Goal: Information Seeking & Learning: Learn about a topic

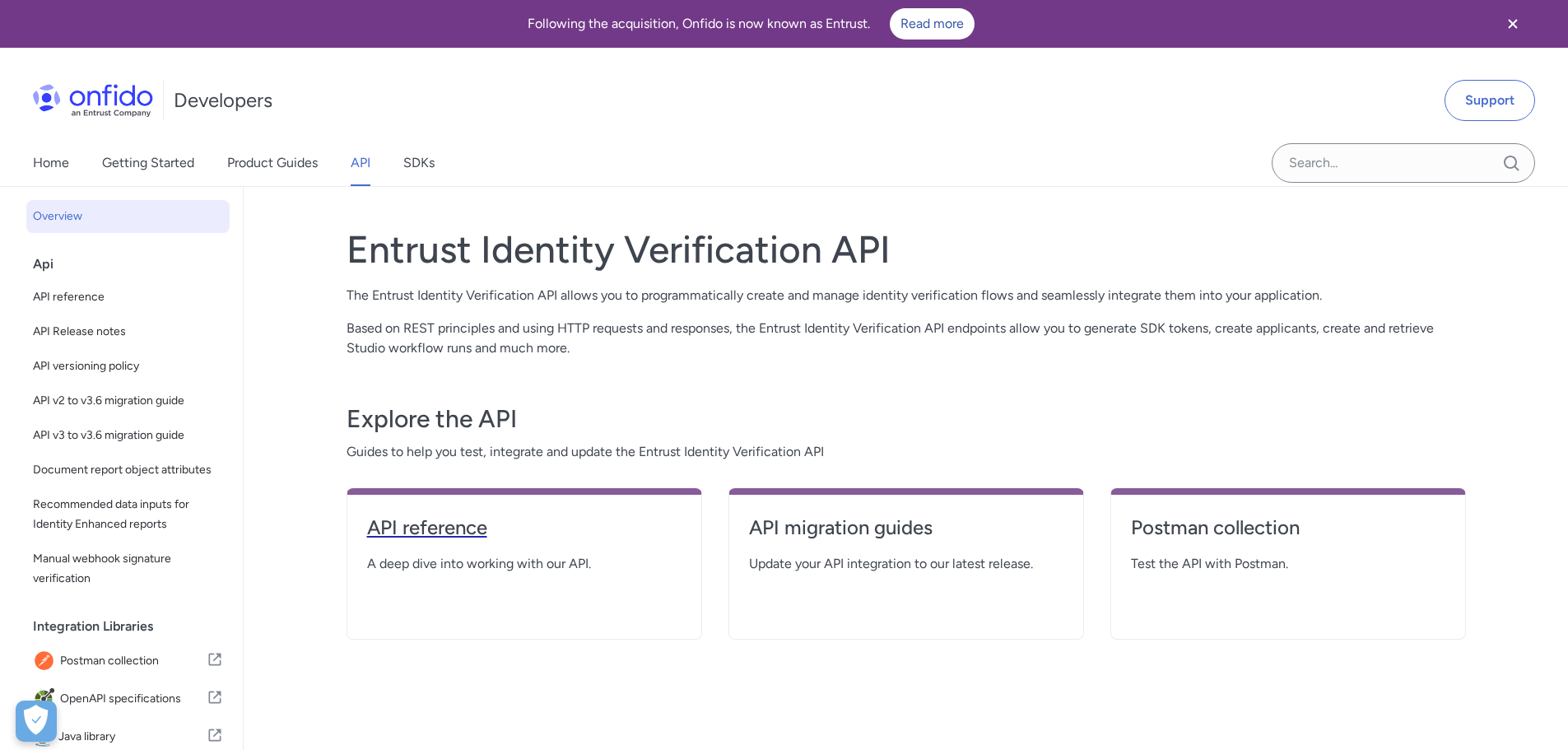
click at [481, 529] on h4 "API reference" at bounding box center [524, 527] width 314 height 26
select select "http"
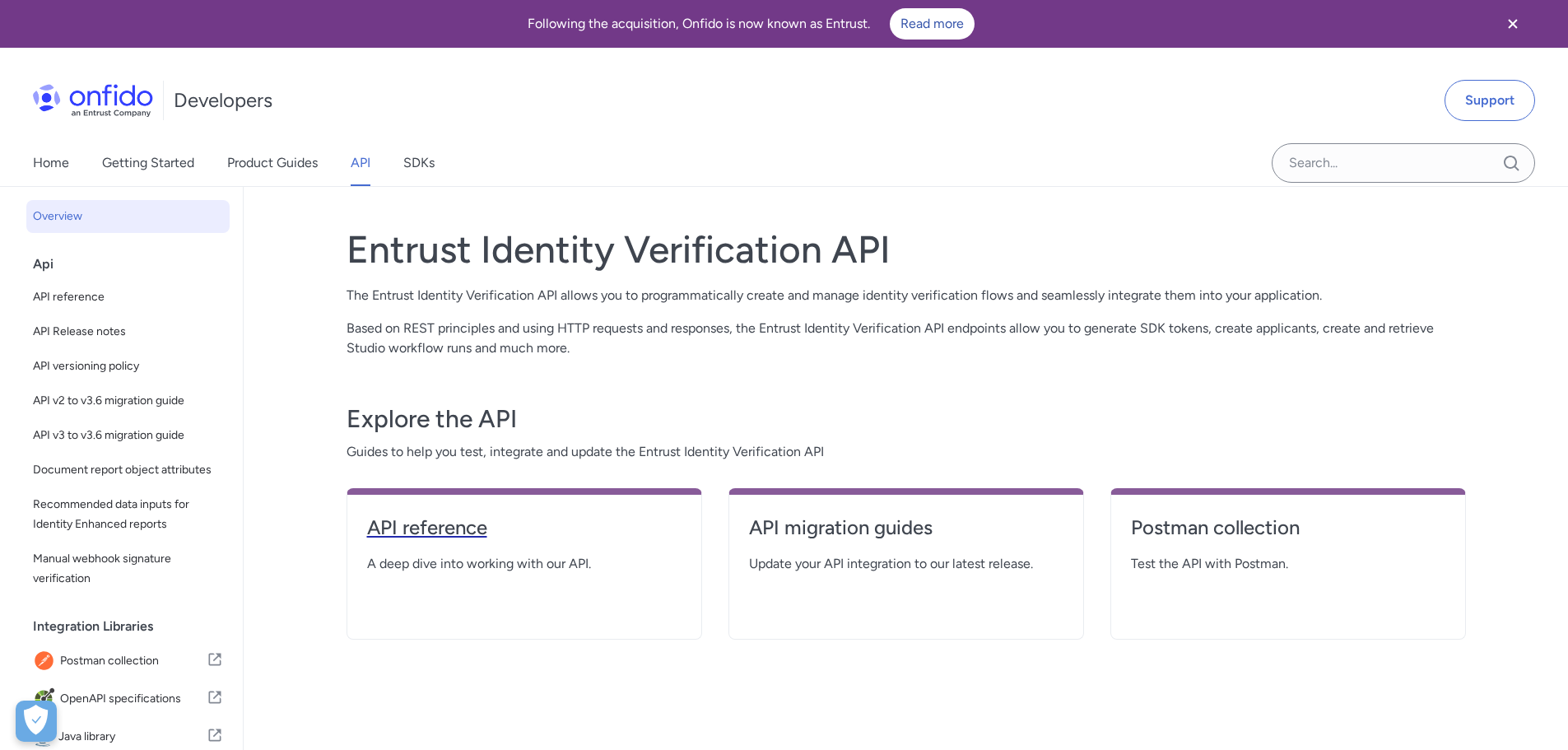
select select "http"
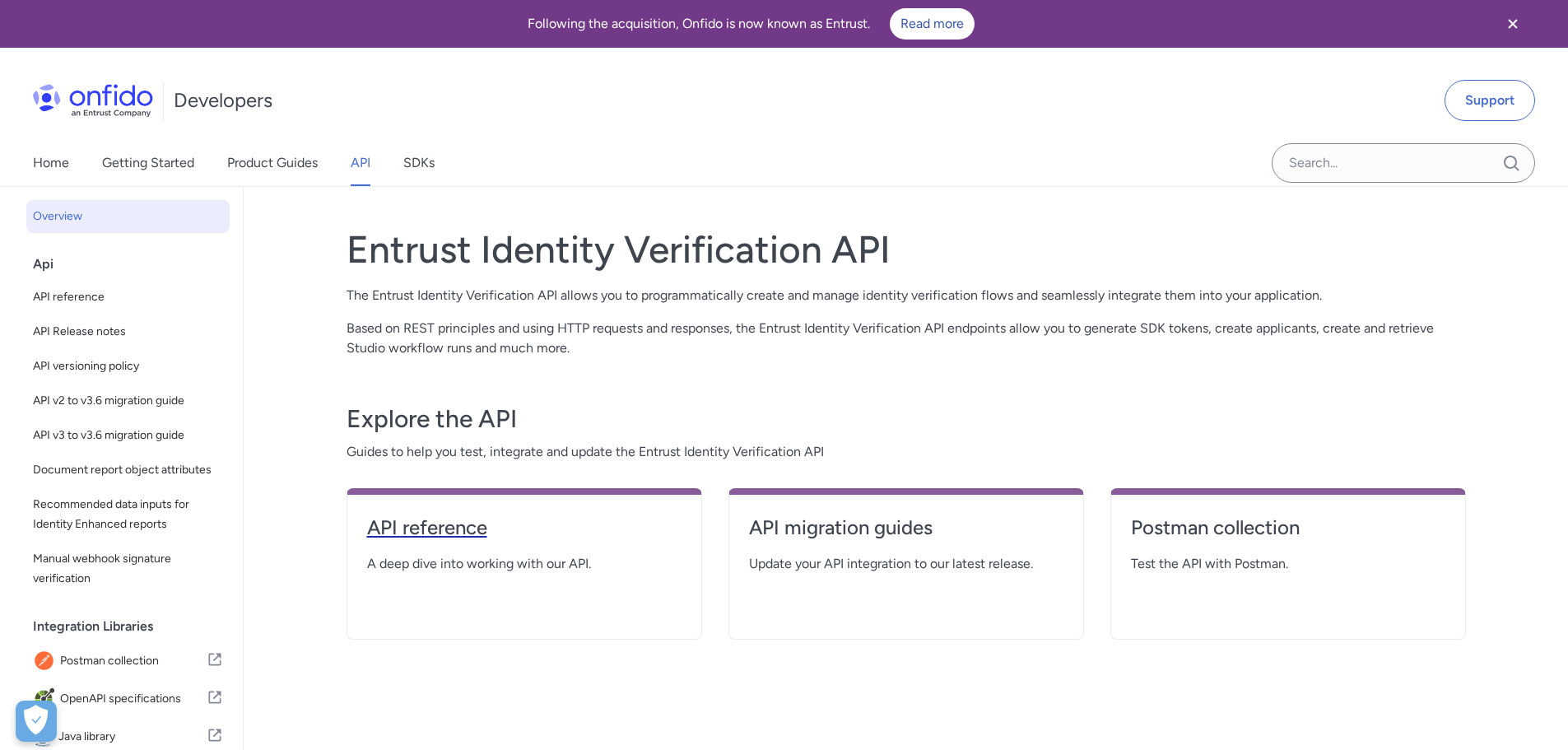
select select "http"
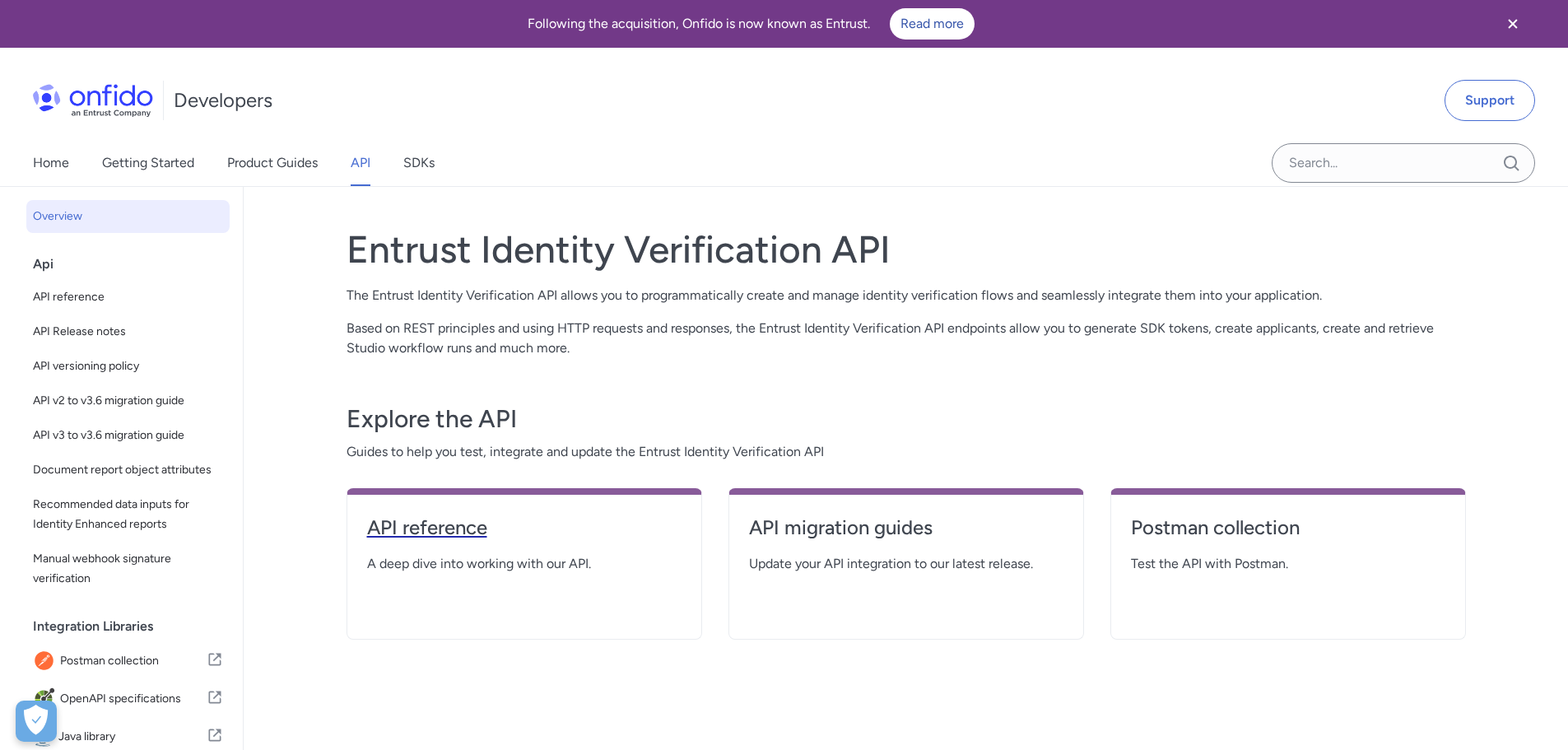
select select "http"
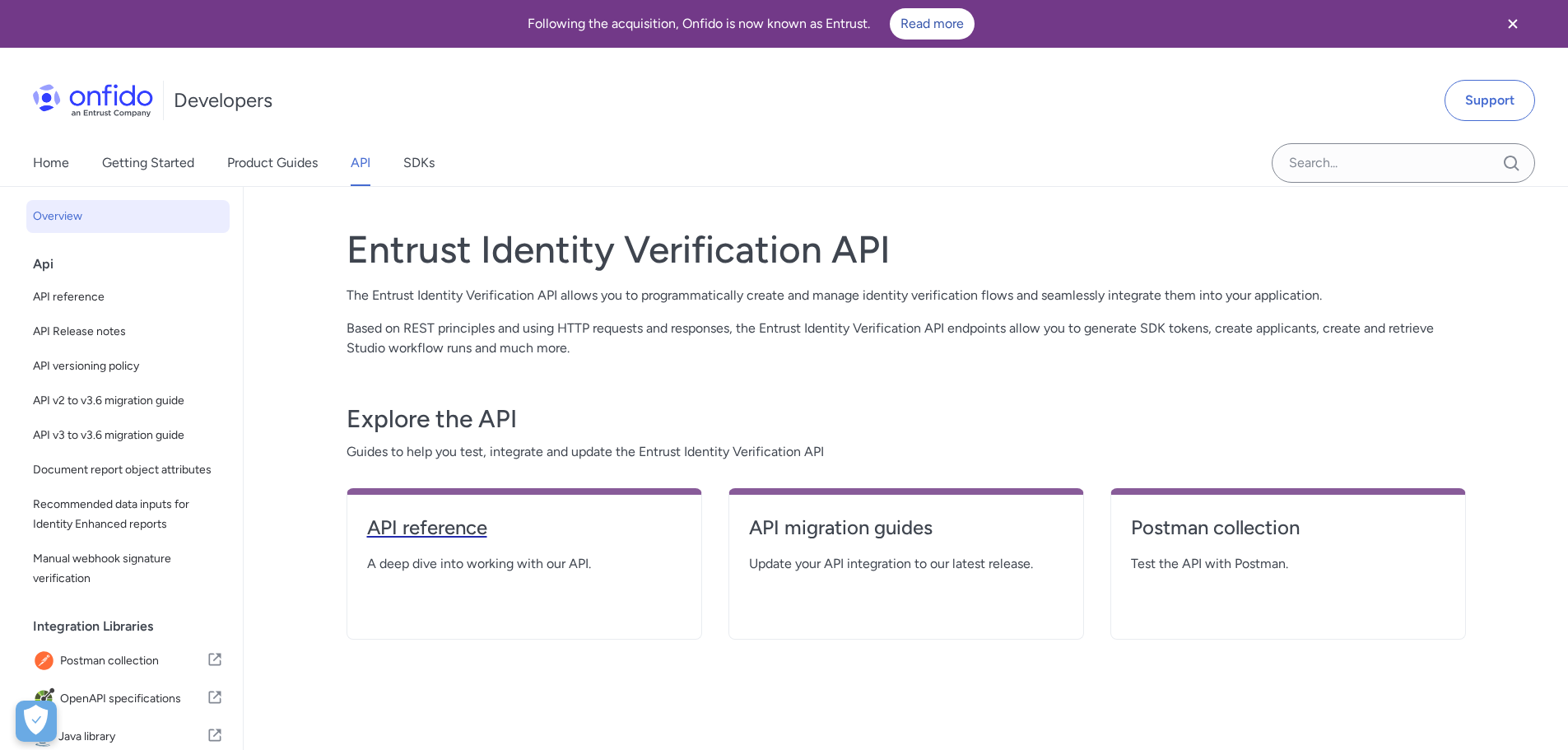
select select "http"
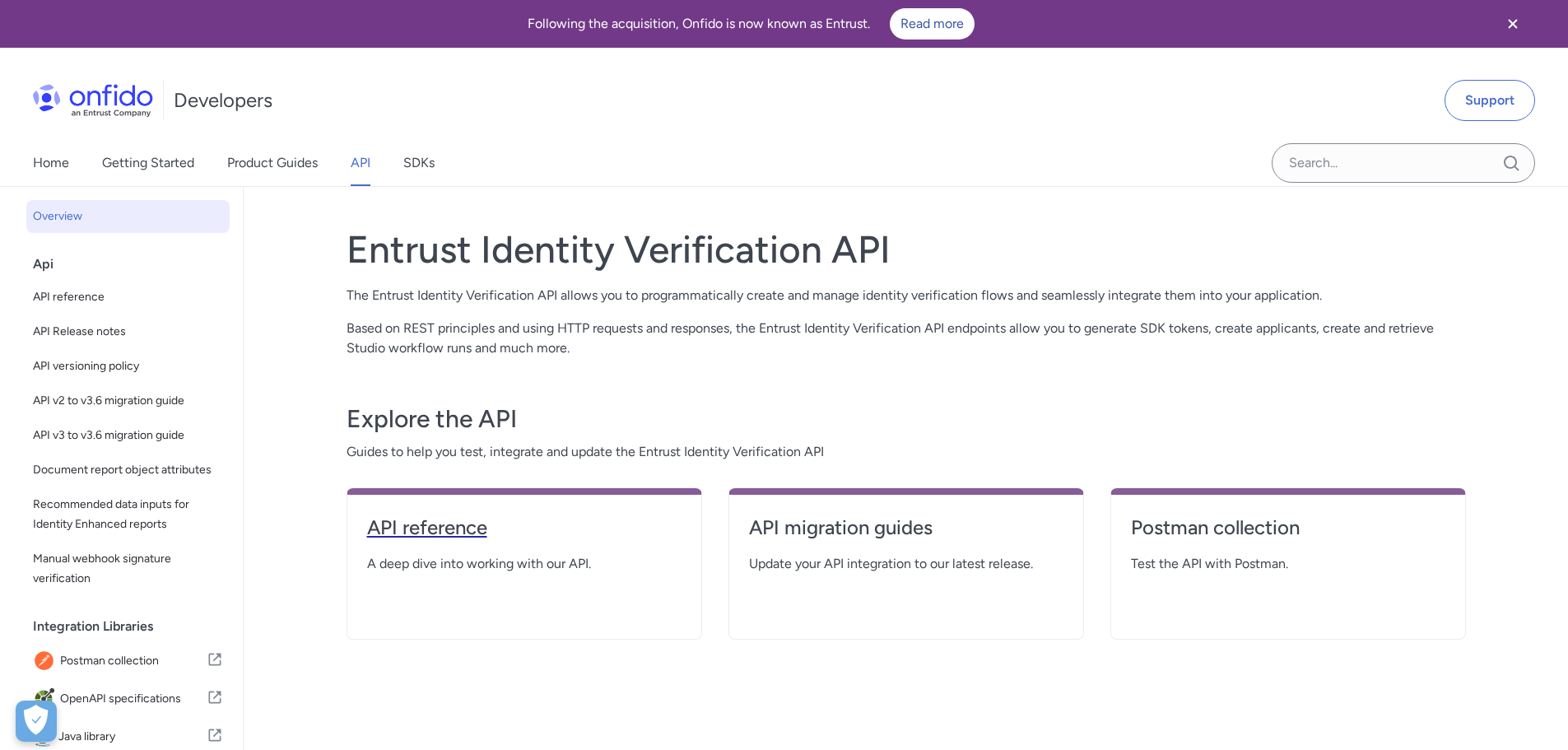
select select "http"
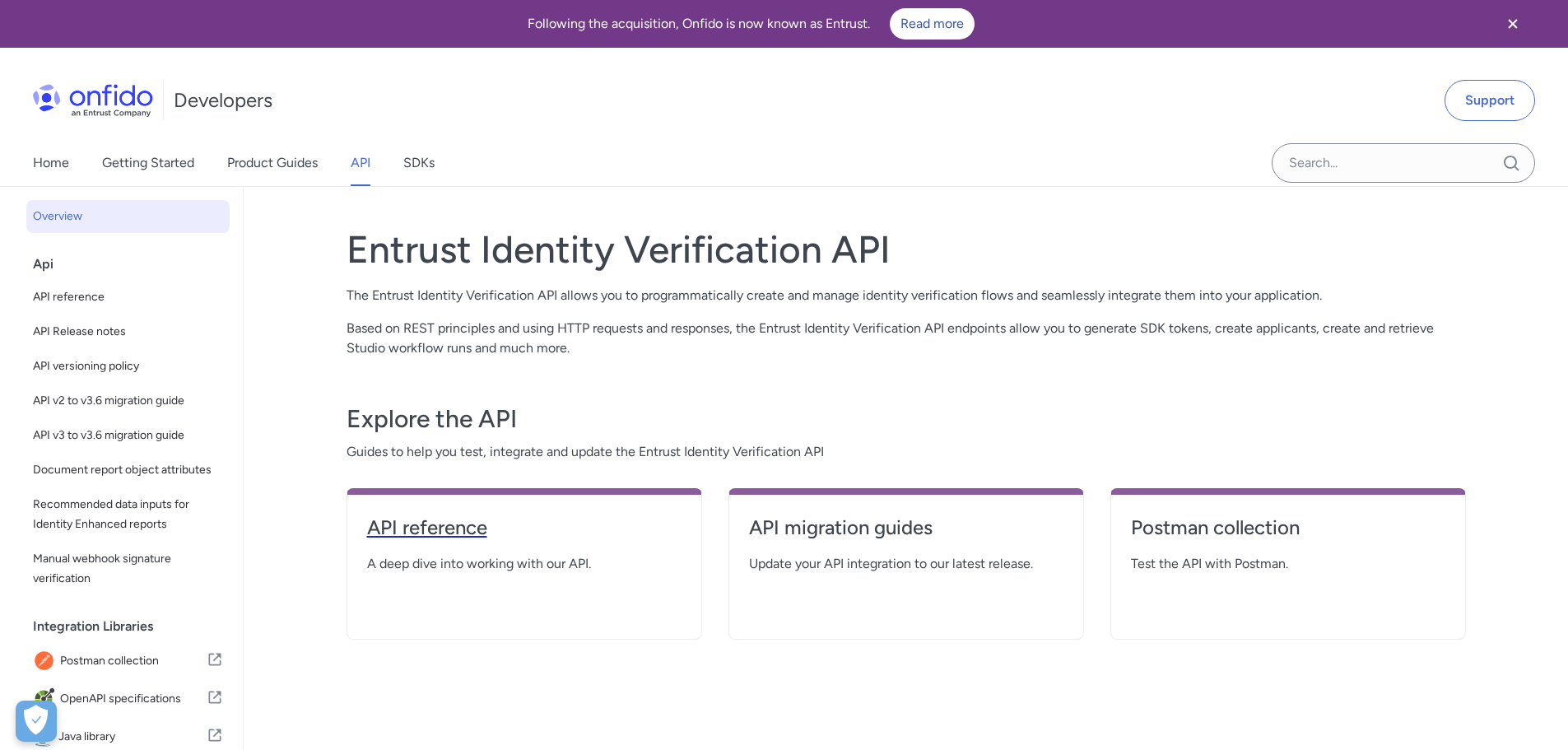
select select "http"
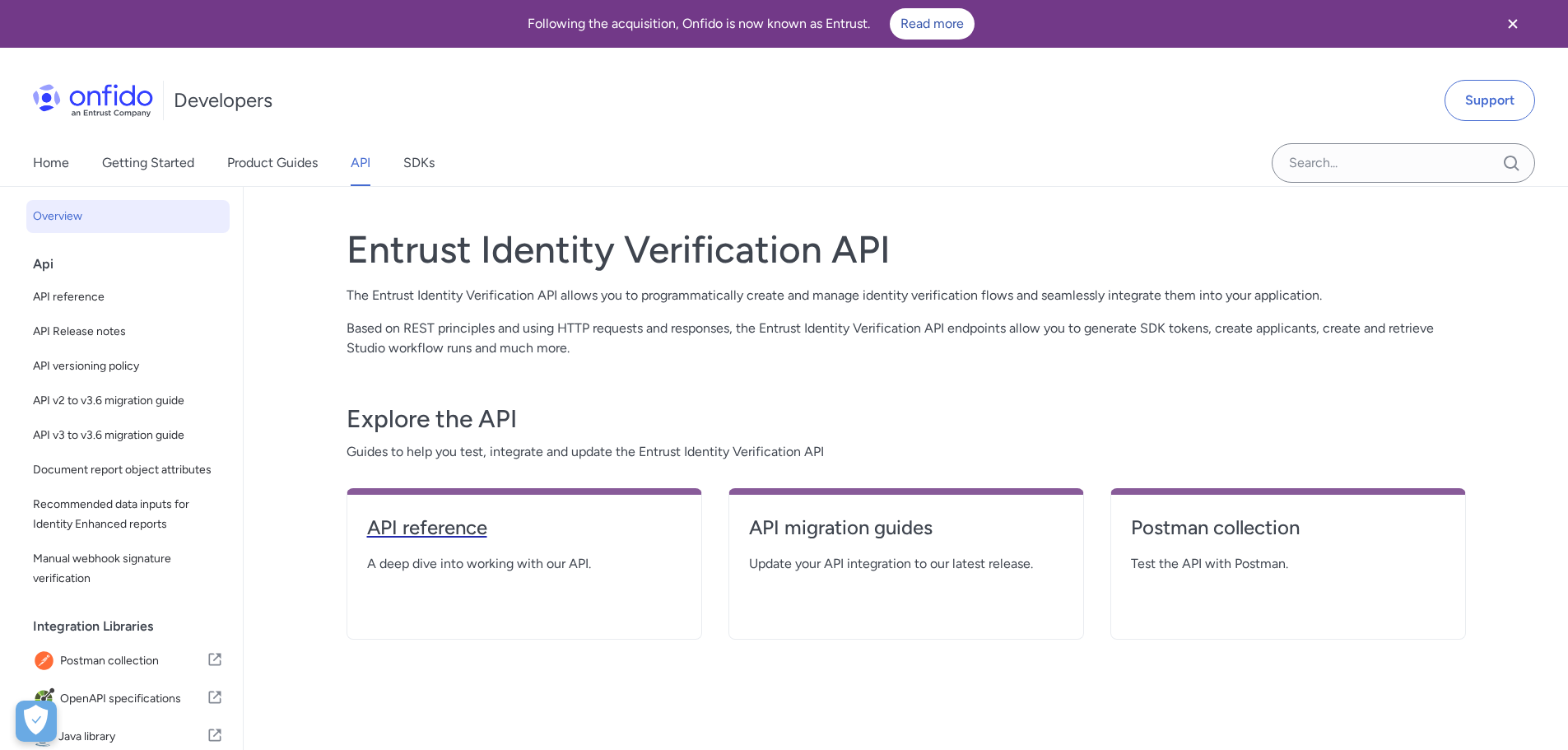
select select "http"
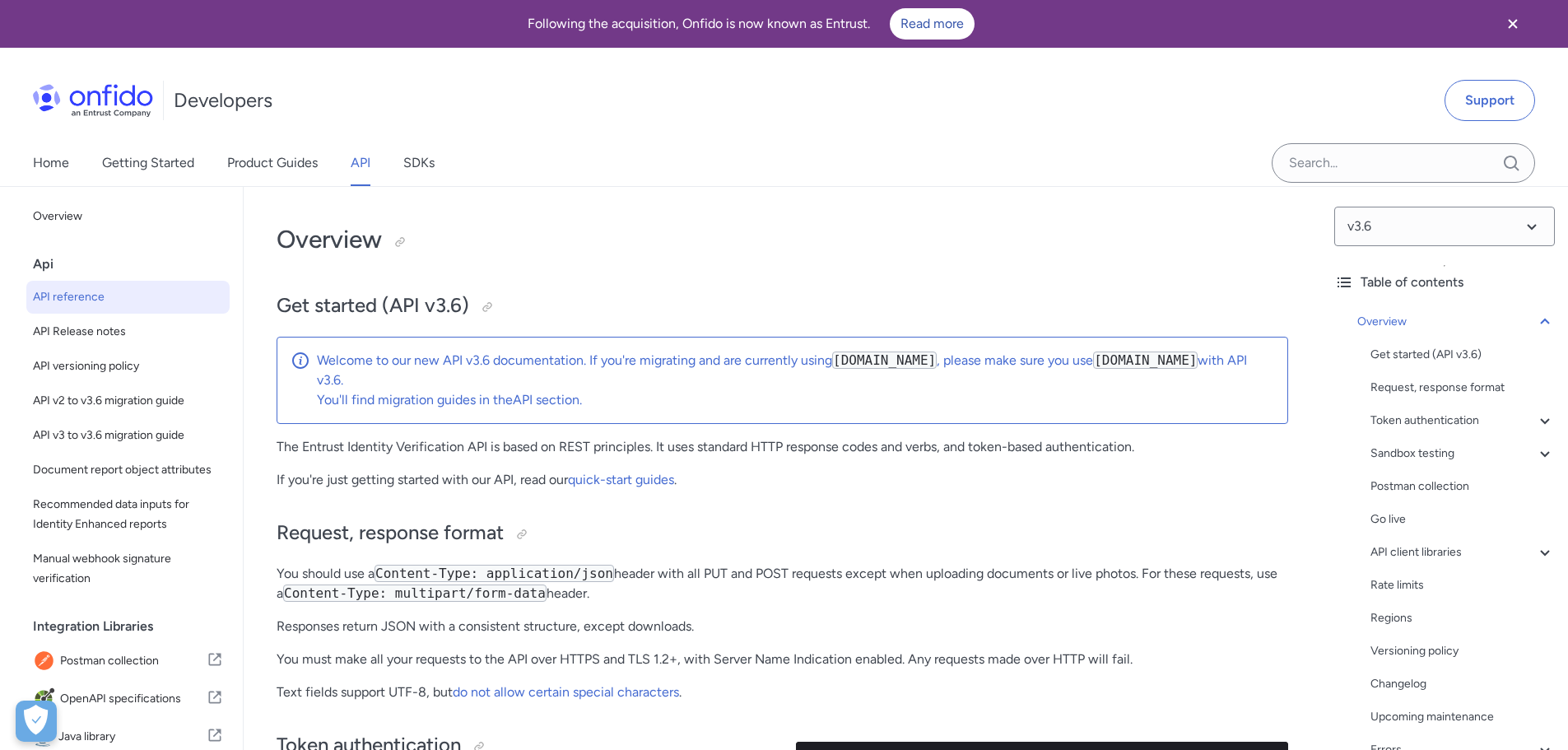
click at [1507, 80] on link "Support" at bounding box center [1490, 101] width 90 height 41
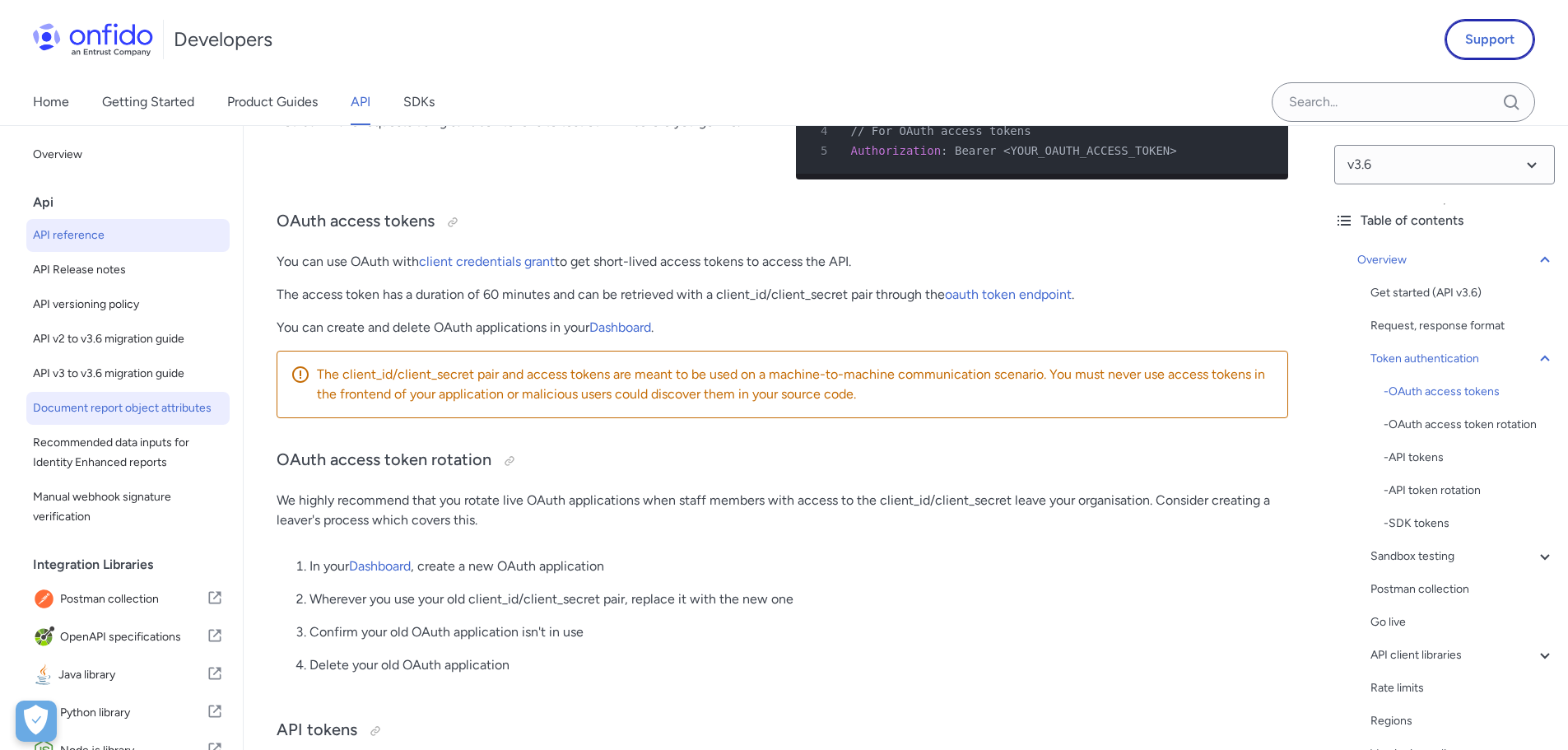
scroll to position [608, 0]
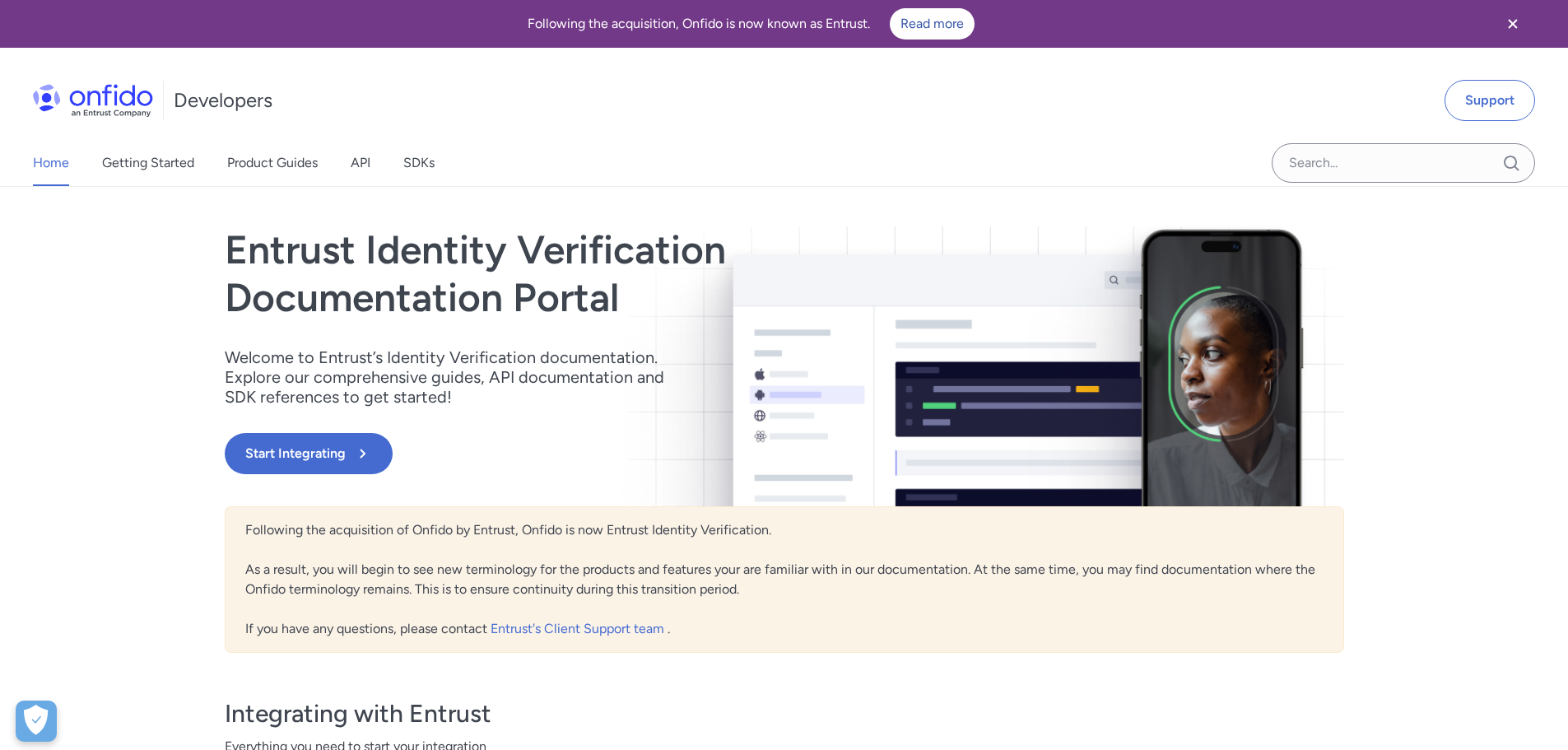
click at [375, 169] on div "Home Getting Started Product Guides API SDKs" at bounding box center [250, 163] width 500 height 46
click at [366, 167] on link "API" at bounding box center [360, 163] width 20 height 46
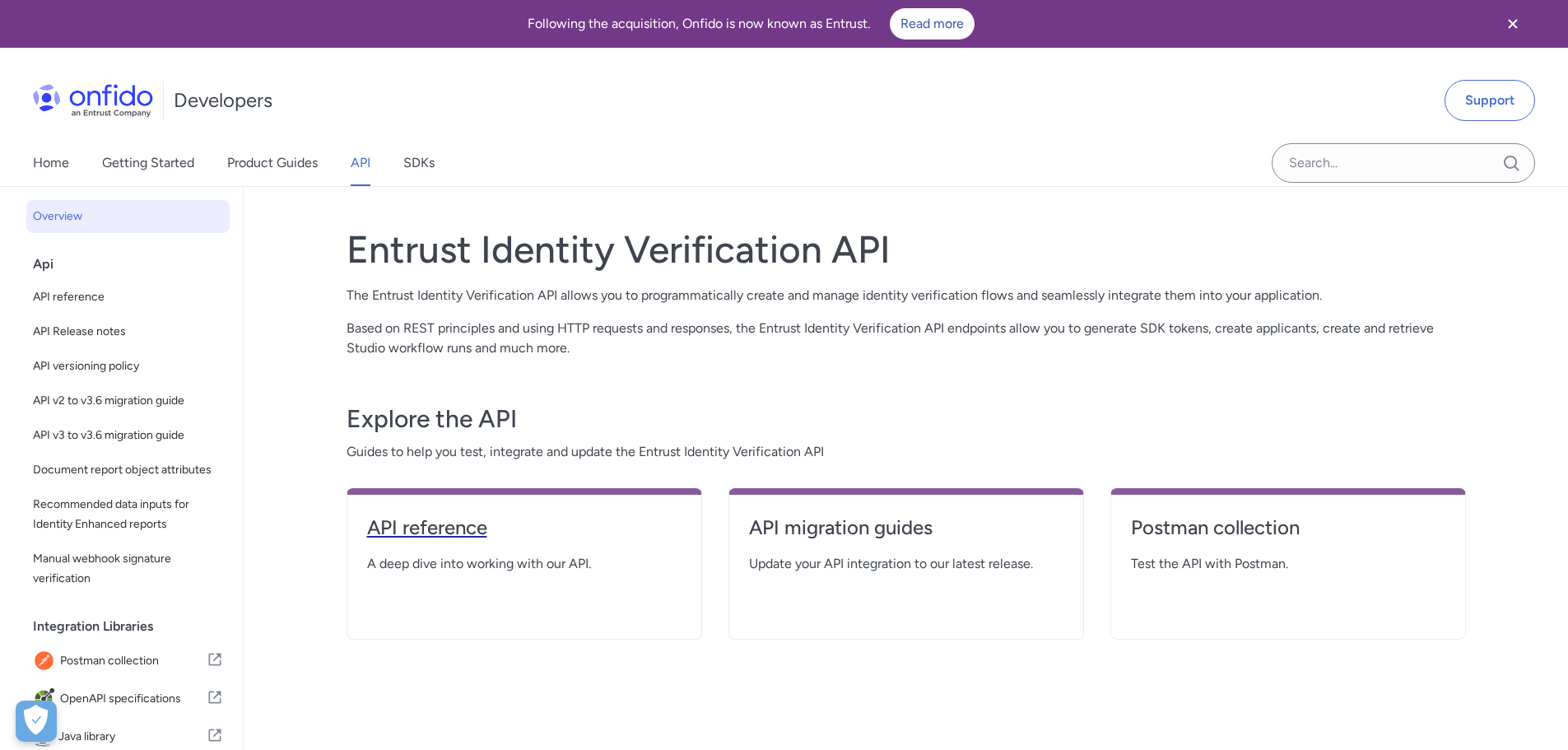
click at [468, 530] on h4 "API reference" at bounding box center [524, 527] width 314 height 26
select select "http"
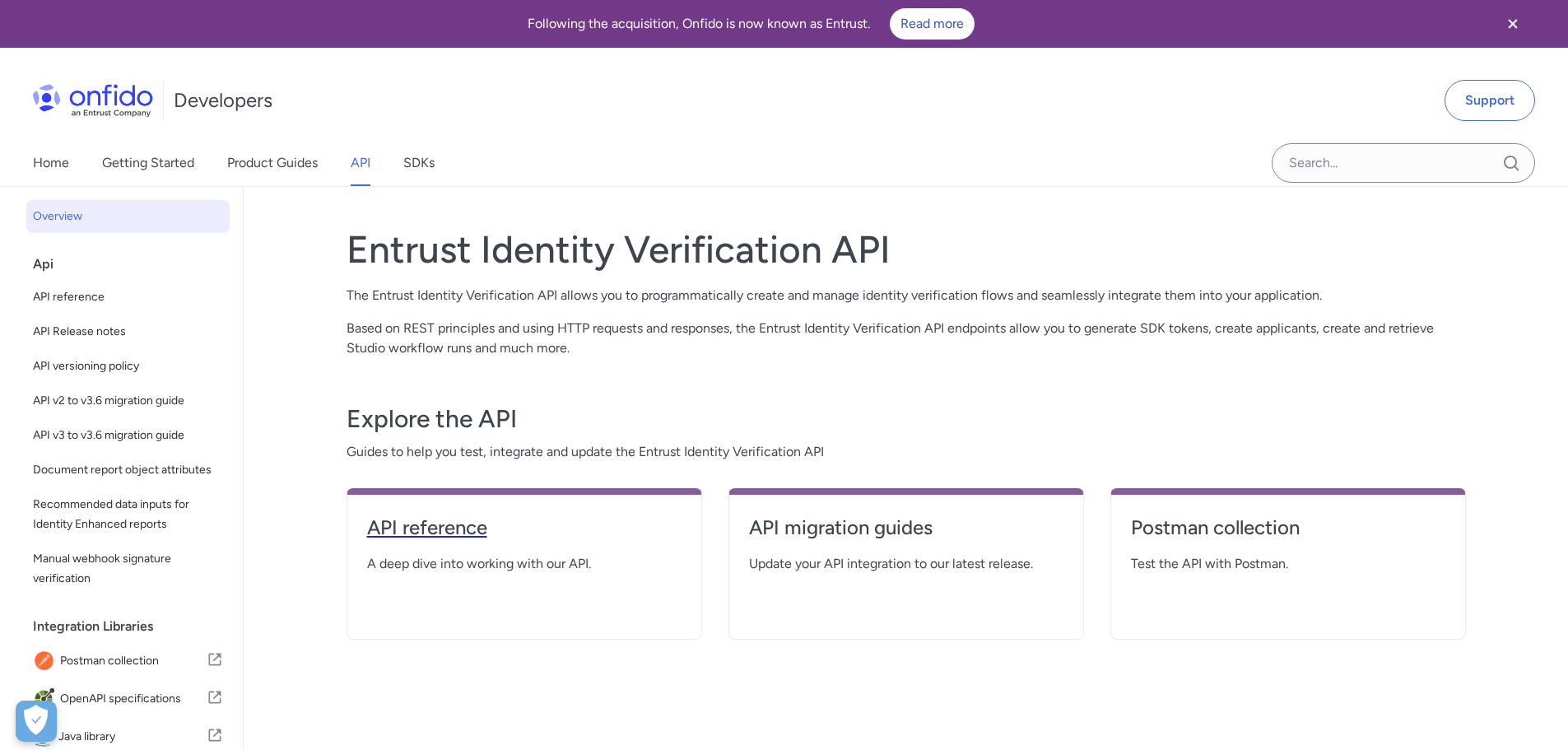
select select "http"
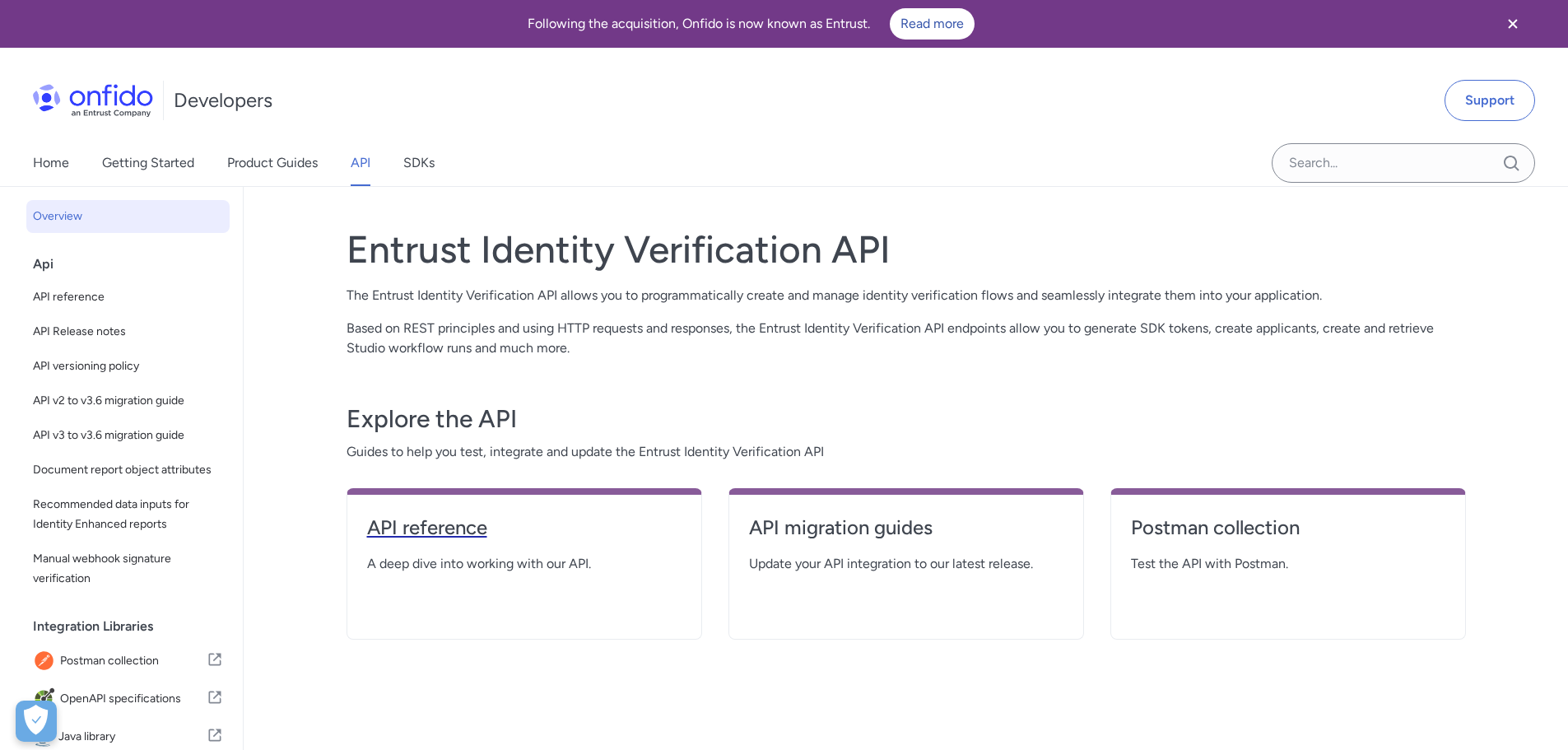
select select "http"
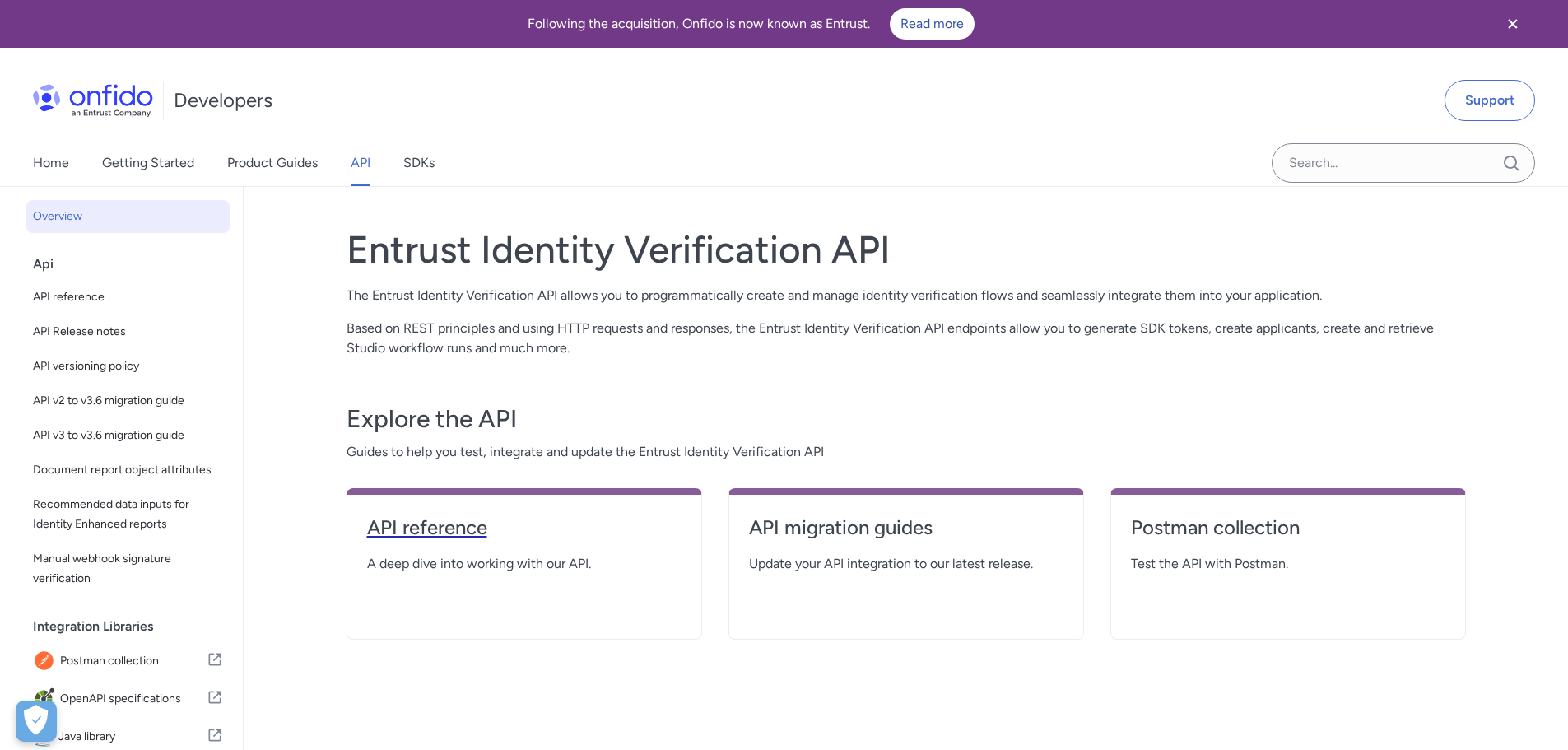
select select "http"
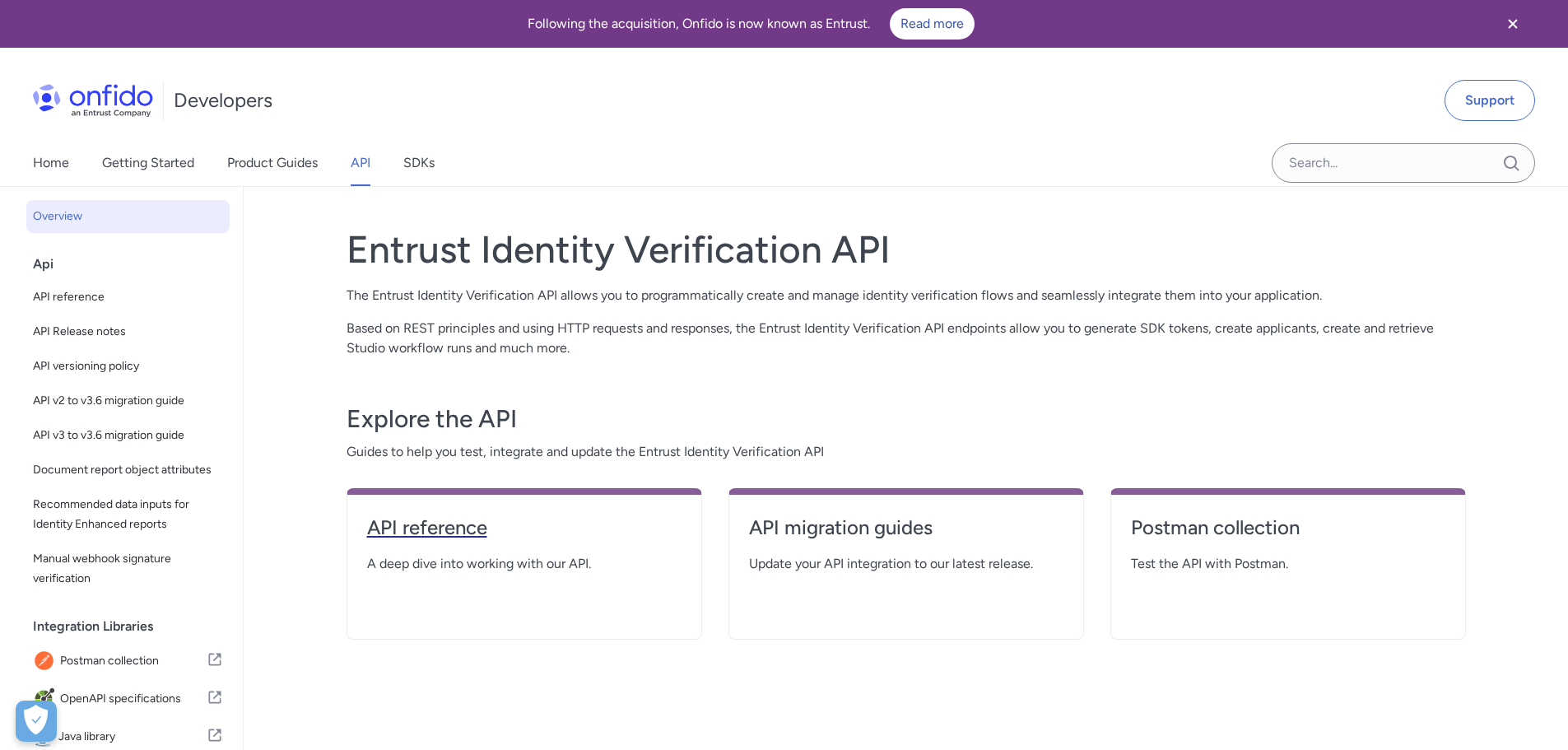
select select "http"
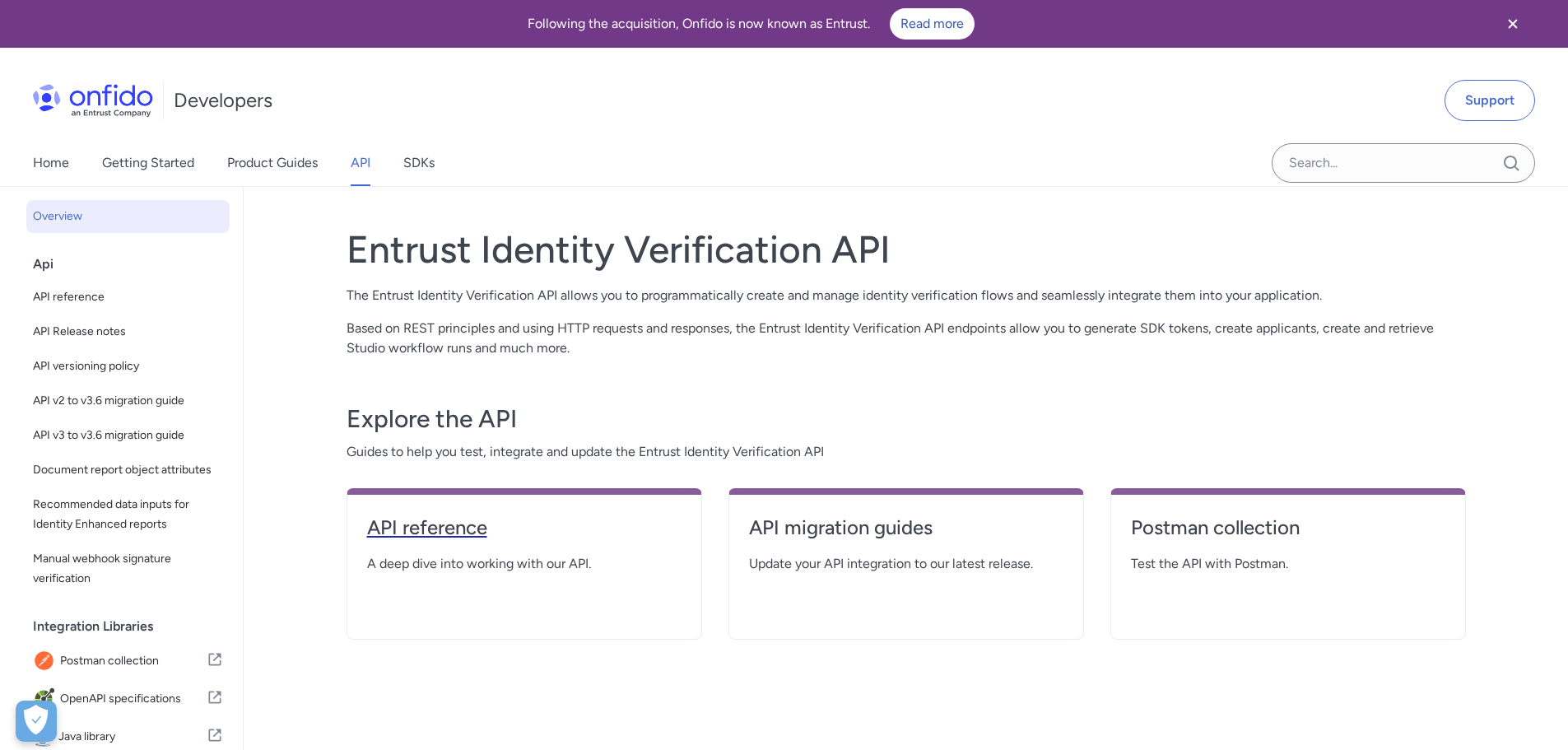
select select "http"
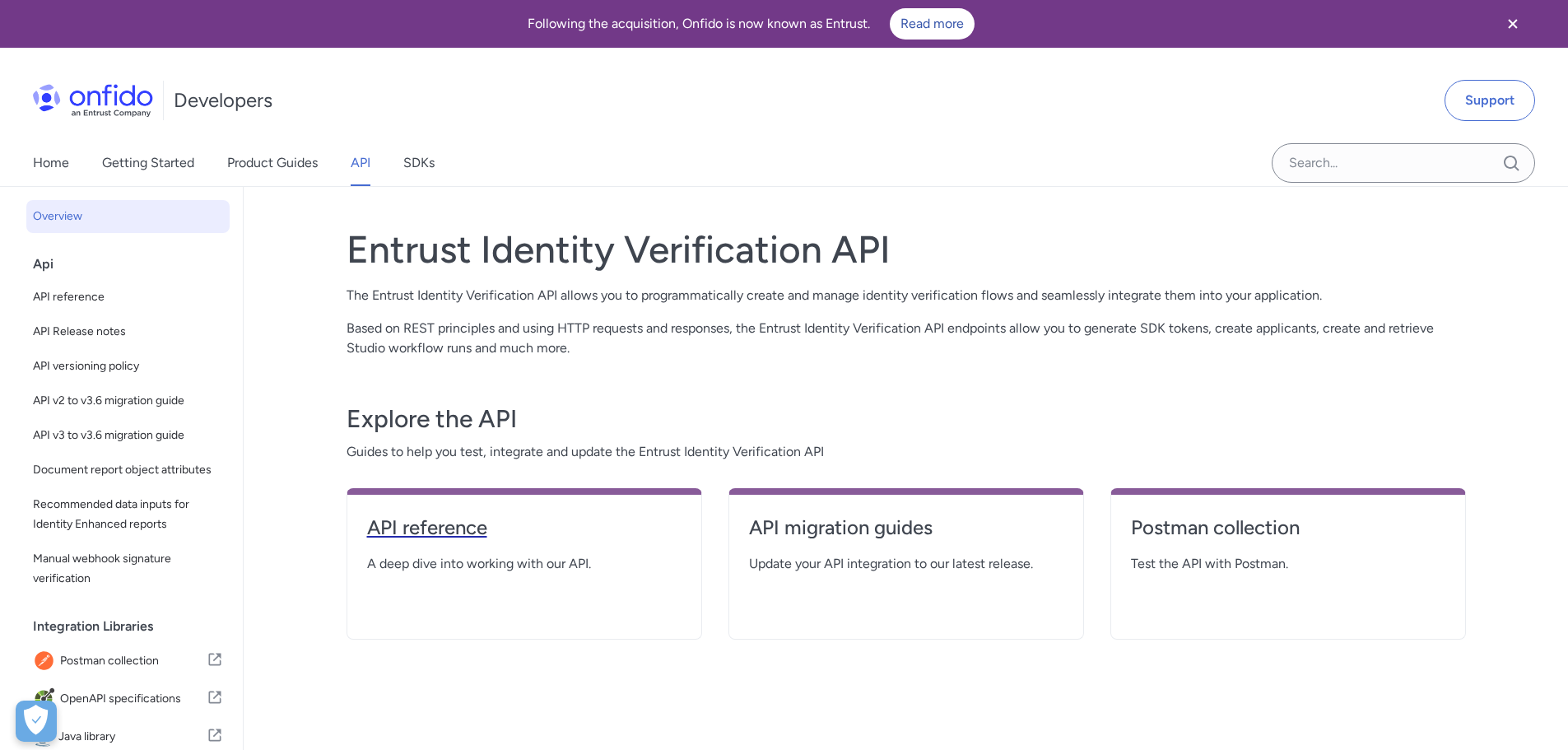
select select "http"
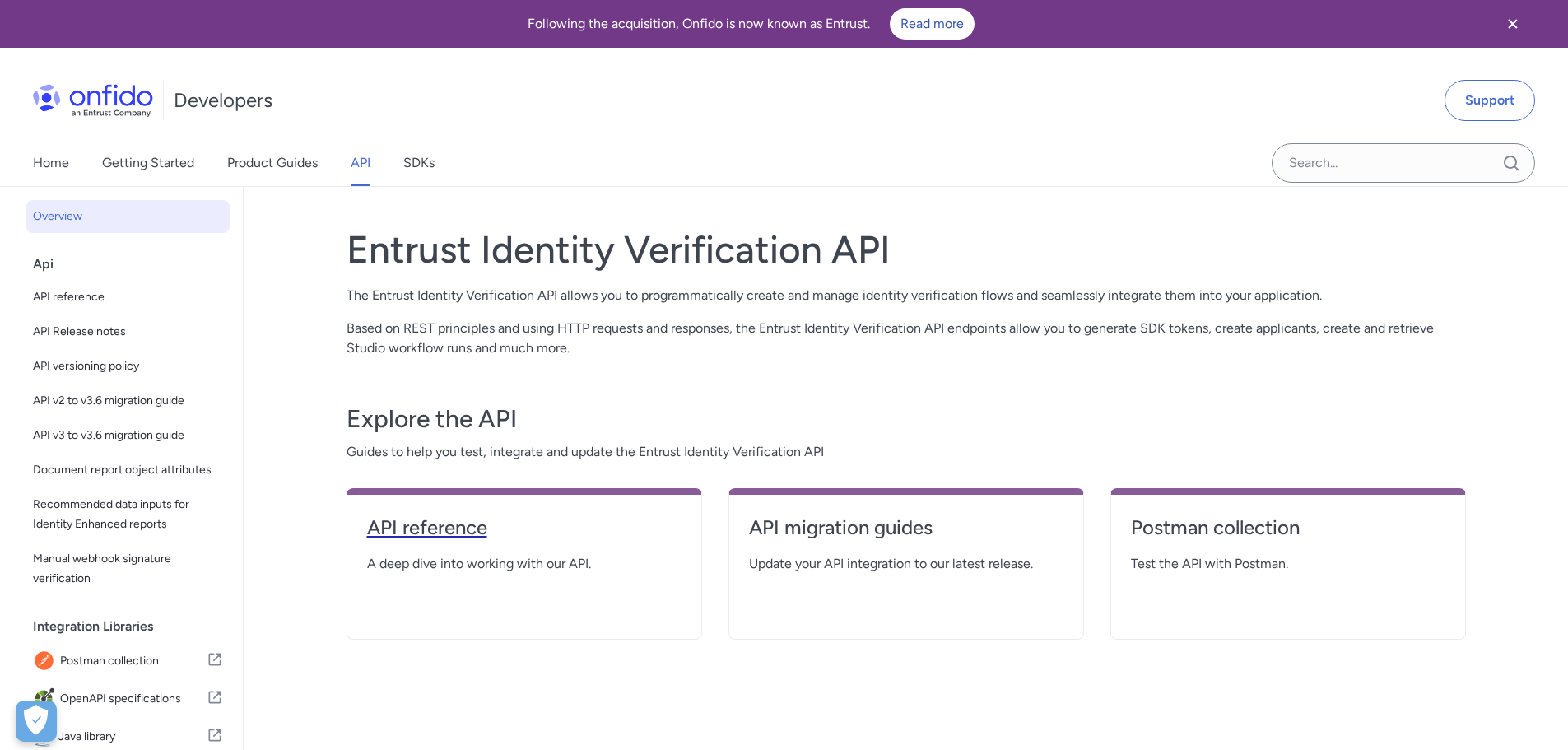
select select "http"
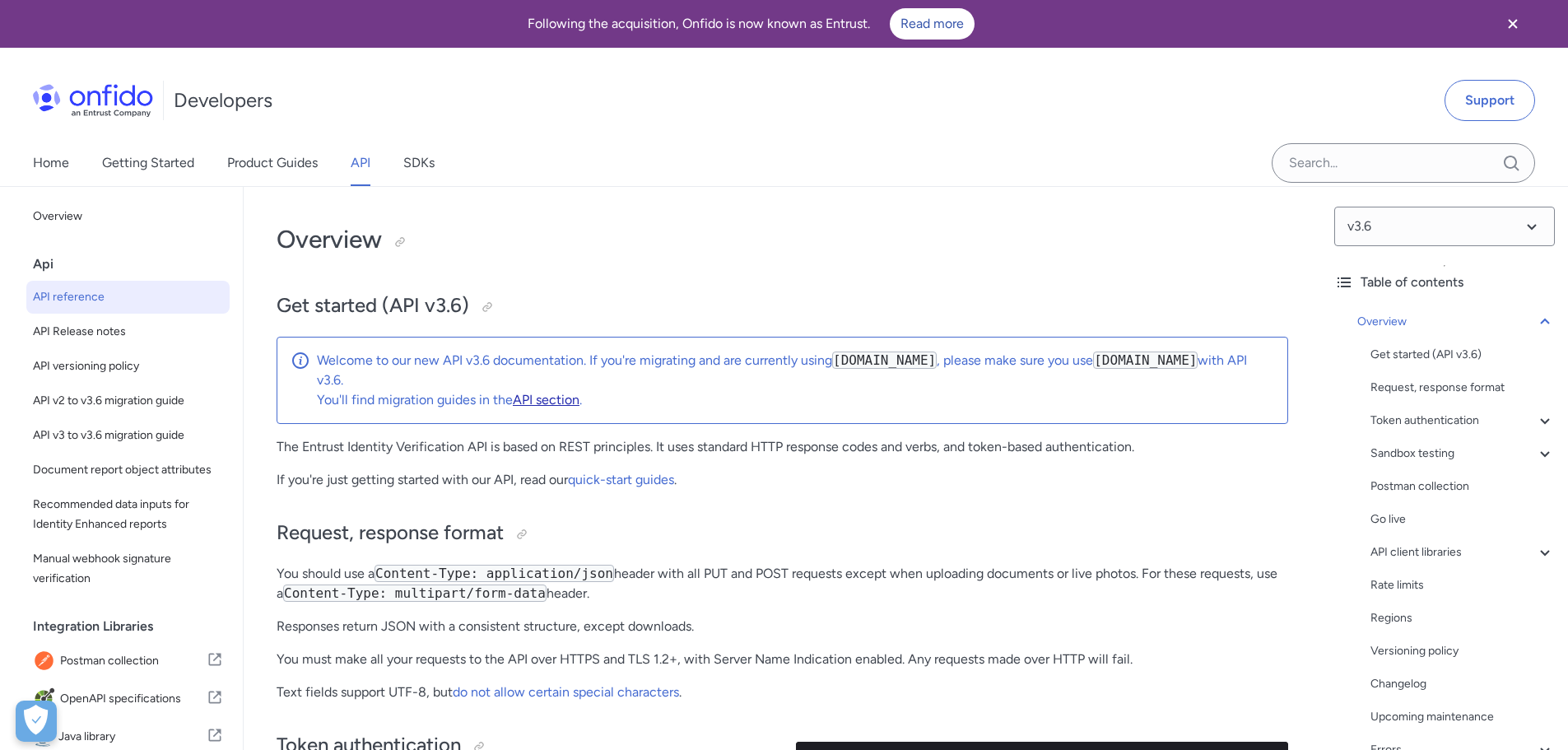
click at [409, 398] on p "You'll find migration guides in the API section ." at bounding box center [796, 399] width 958 height 20
click at [546, 398] on link "API section" at bounding box center [546, 399] width 67 height 15
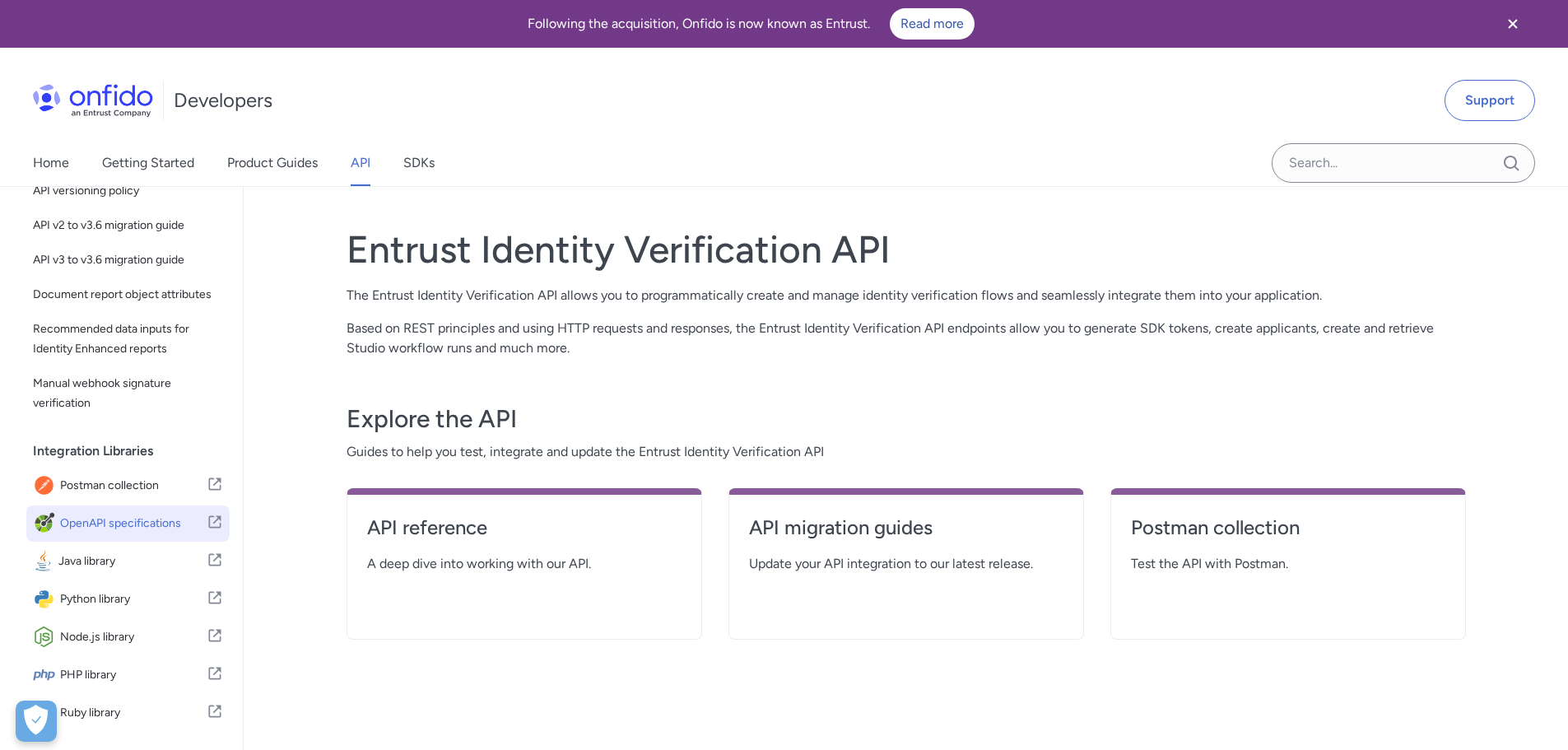
scroll to position [195, 0]
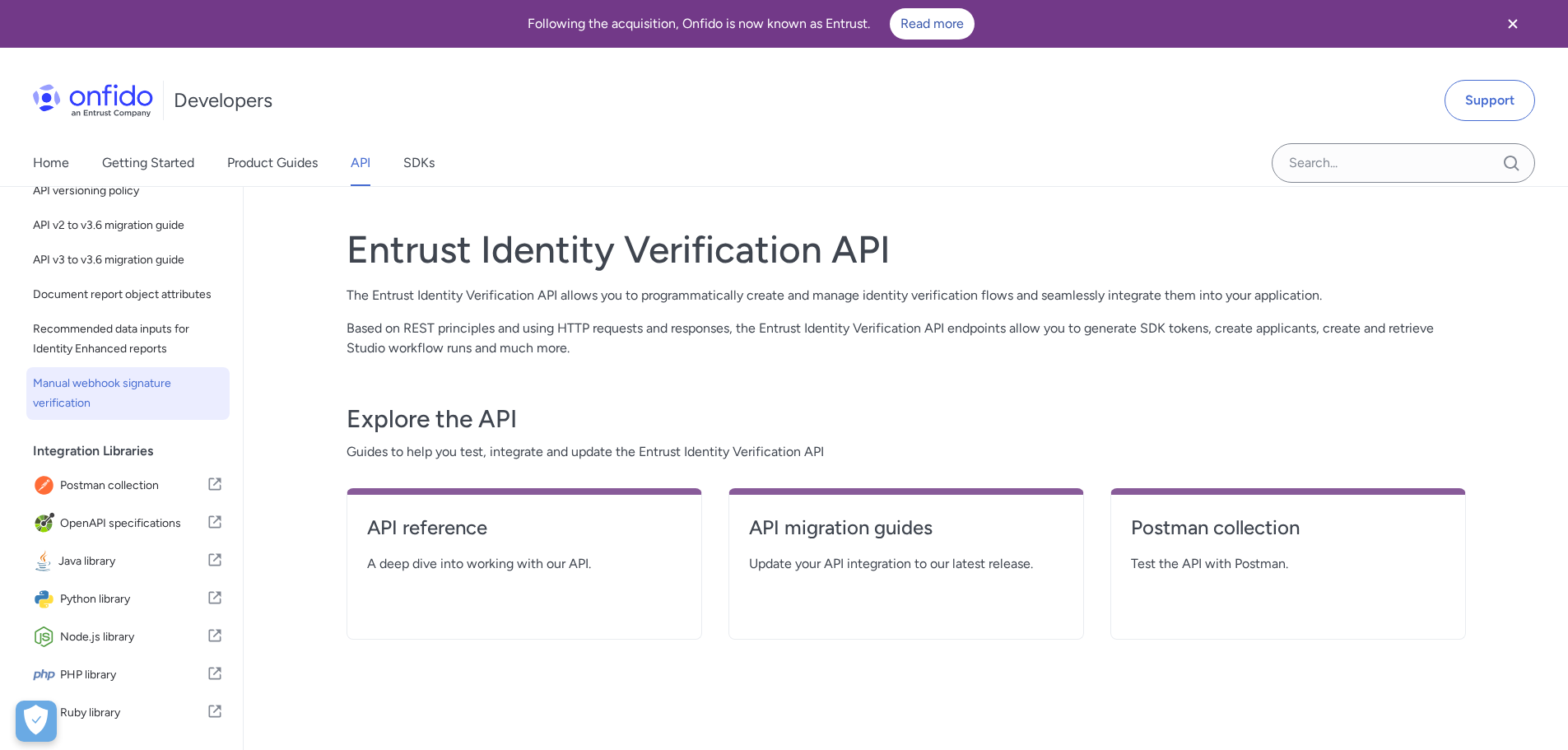
click at [127, 391] on span "Manual webhook signature verification" at bounding box center [128, 393] width 190 height 39
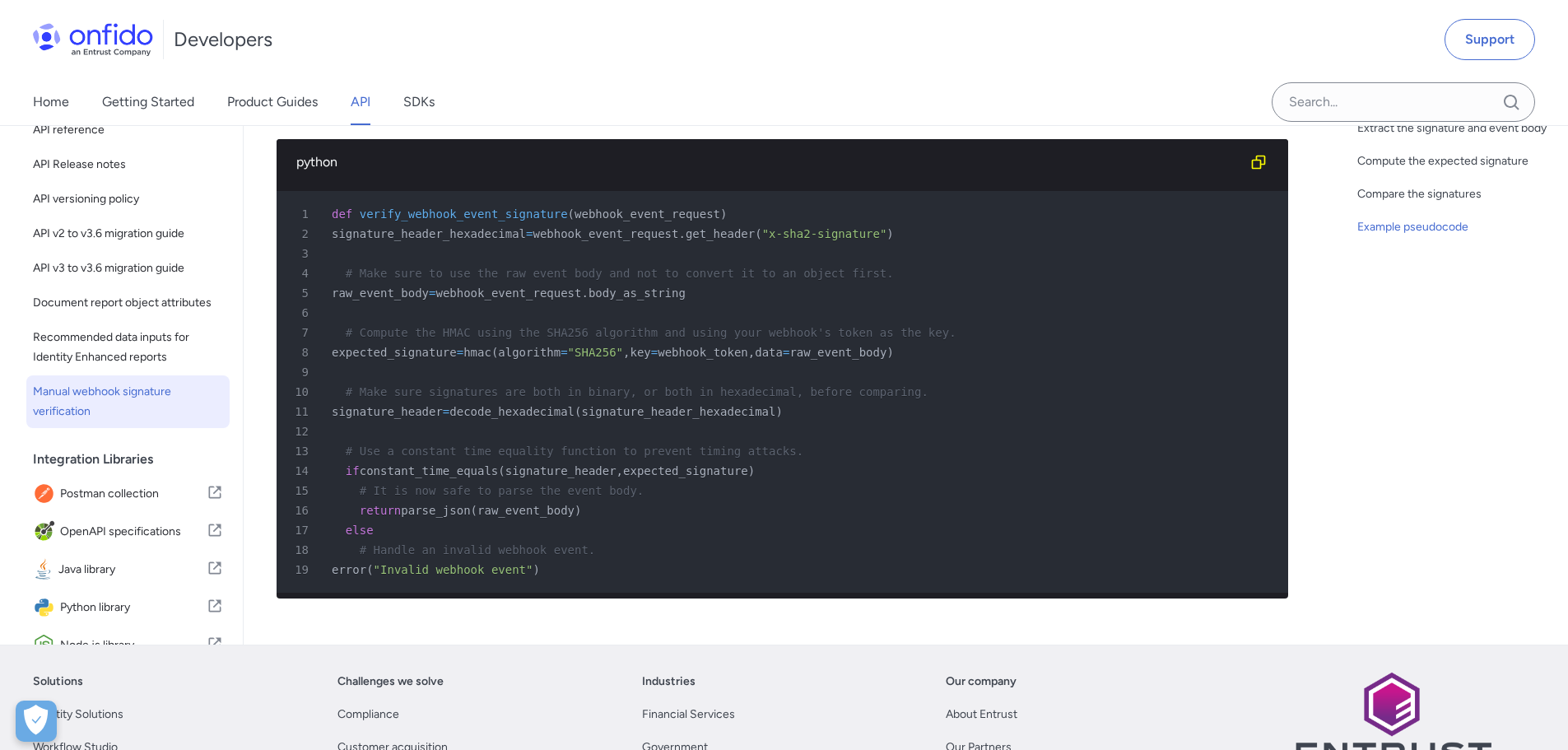
scroll to position [676, 0]
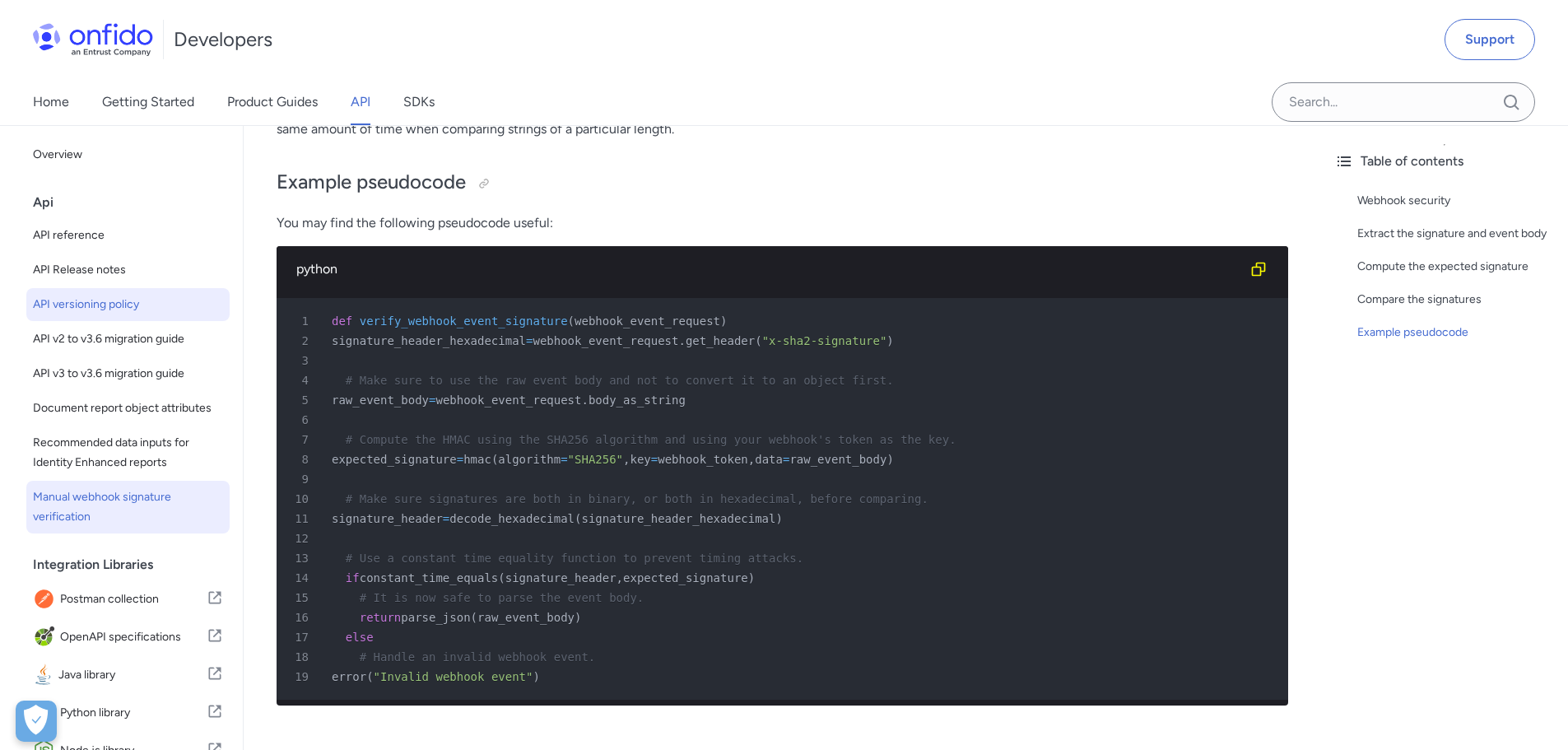
click at [130, 311] on span "API versioning policy" at bounding box center [128, 304] width 190 height 20
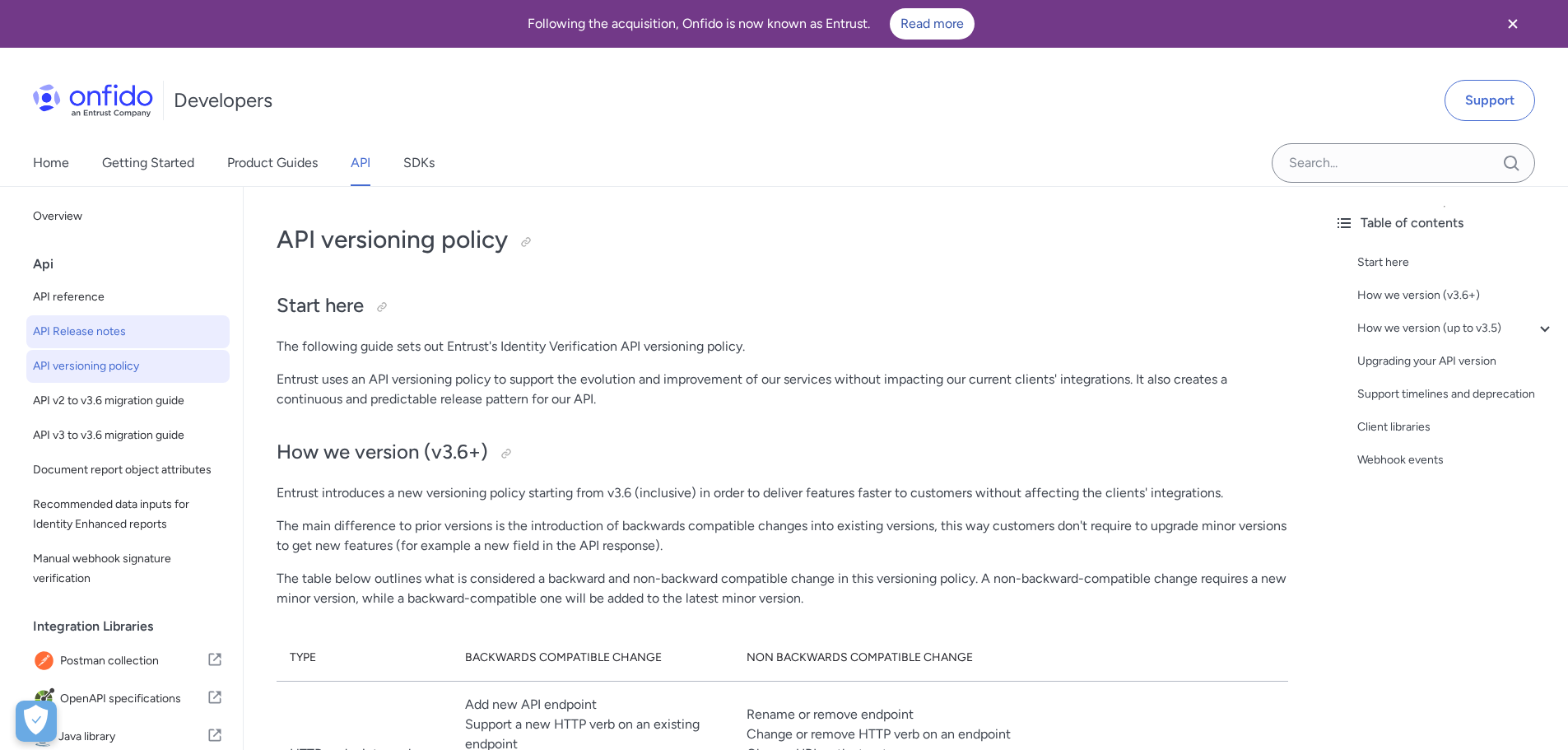
click at [107, 334] on span "API Release notes" at bounding box center [128, 331] width 190 height 20
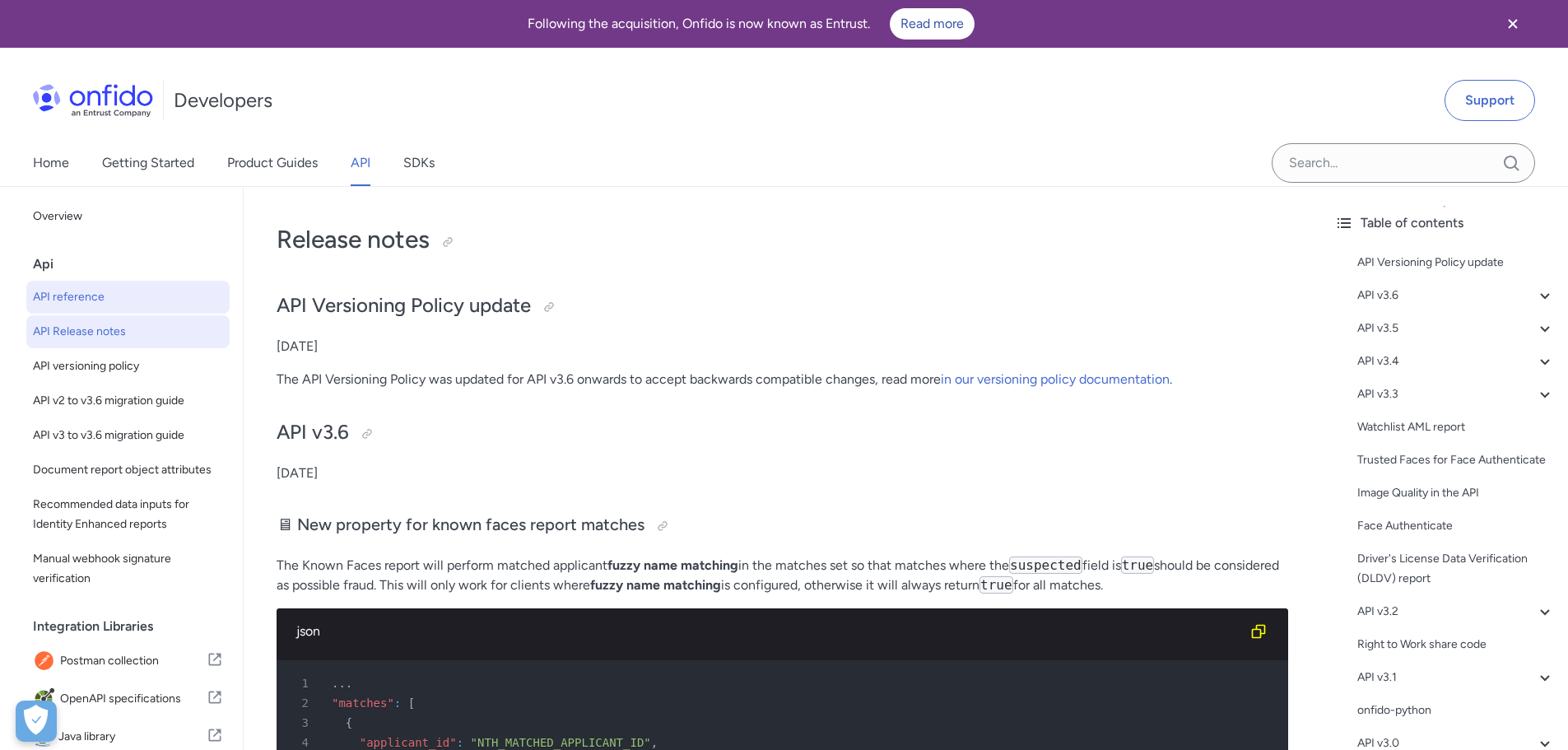
click at [102, 302] on span "API reference" at bounding box center [128, 297] width 190 height 20
select select "http"
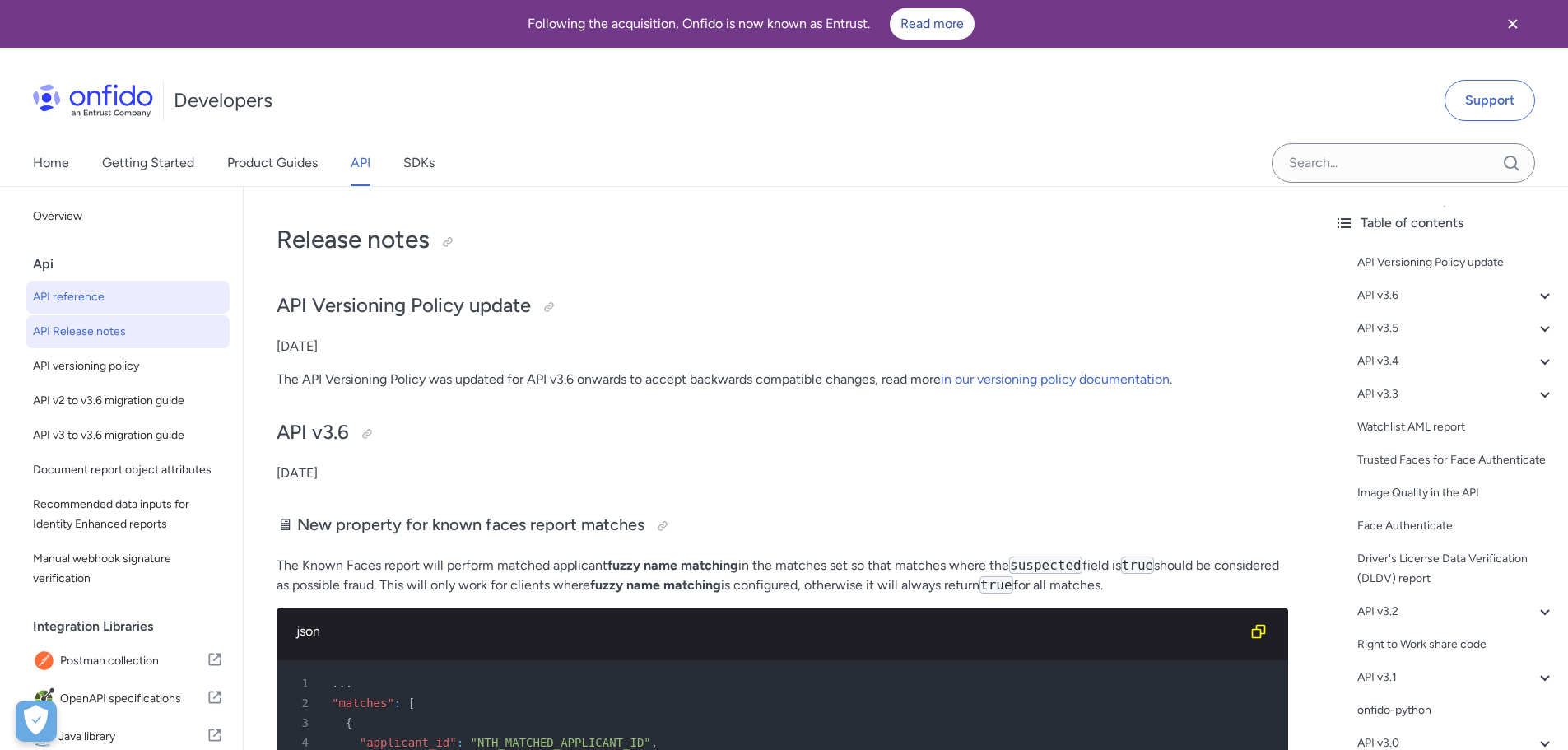
select select "http"
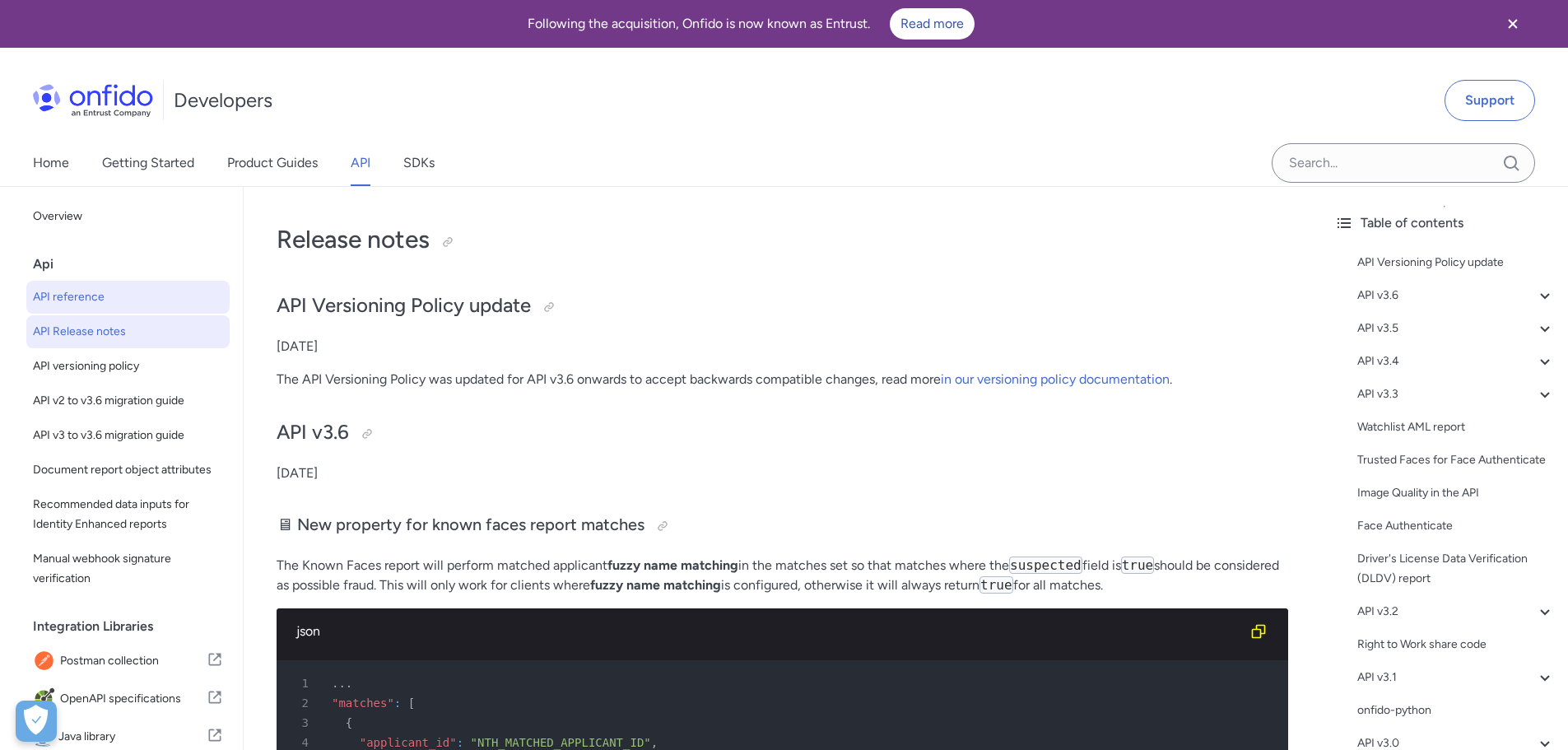
select select "http"
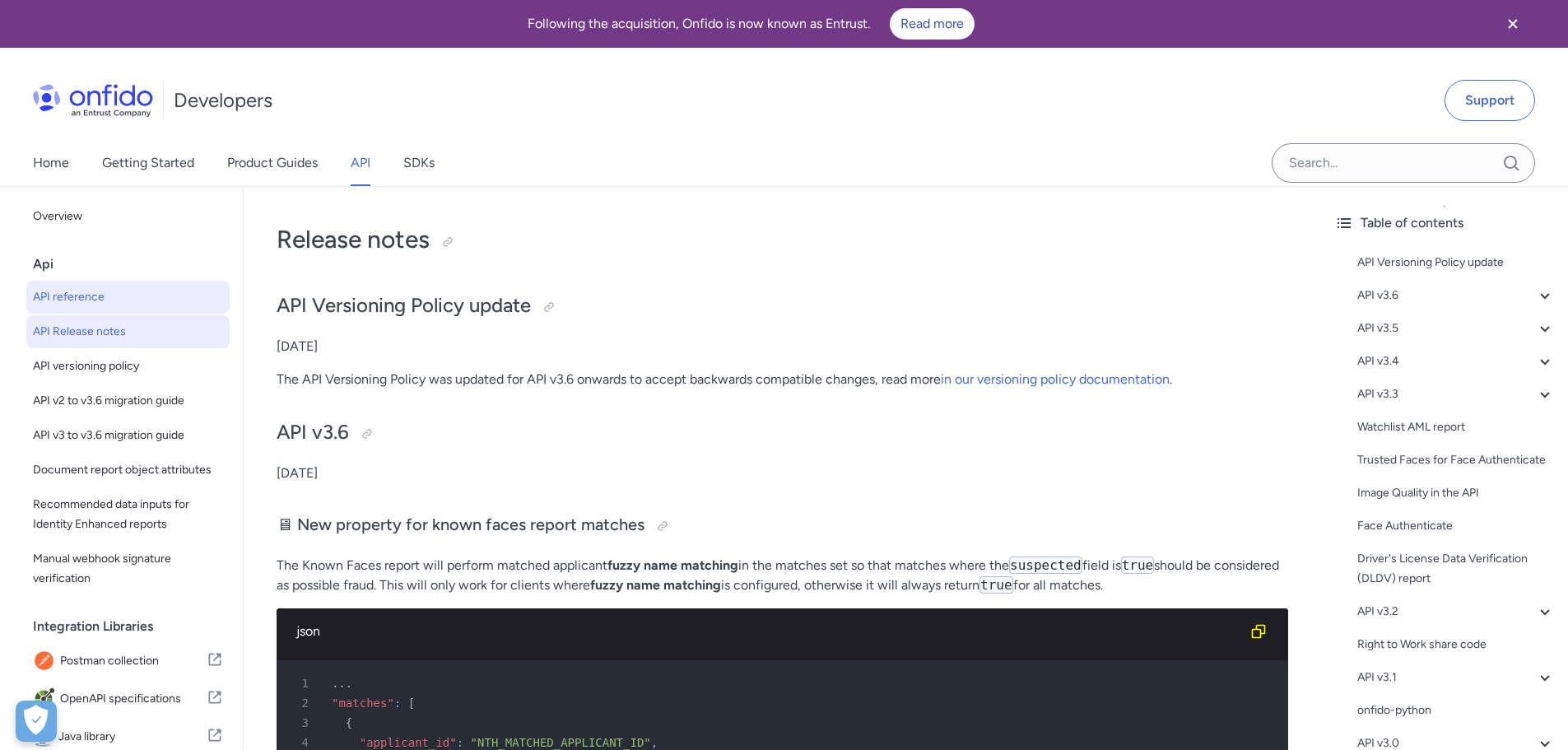
select select "http"
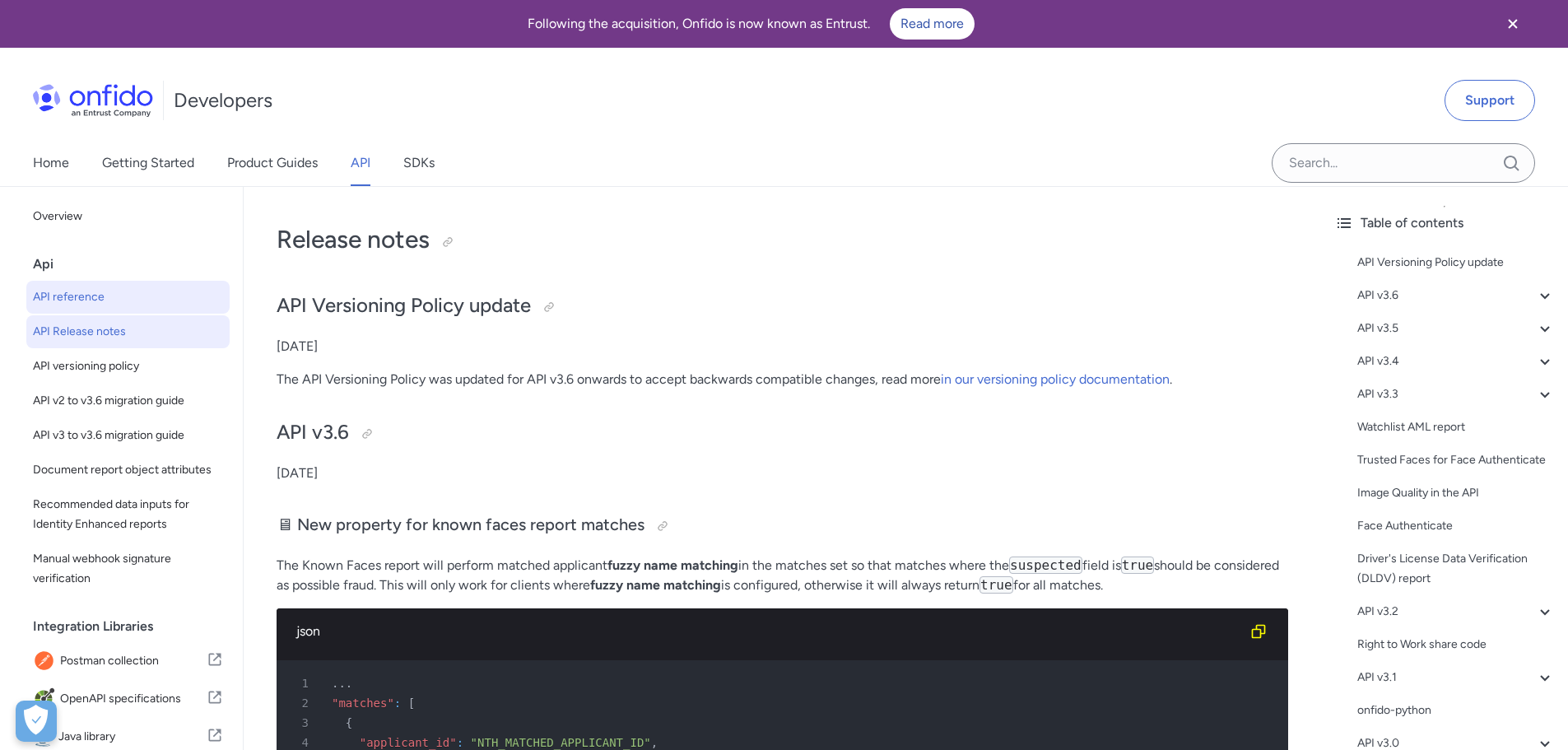
select select "http"
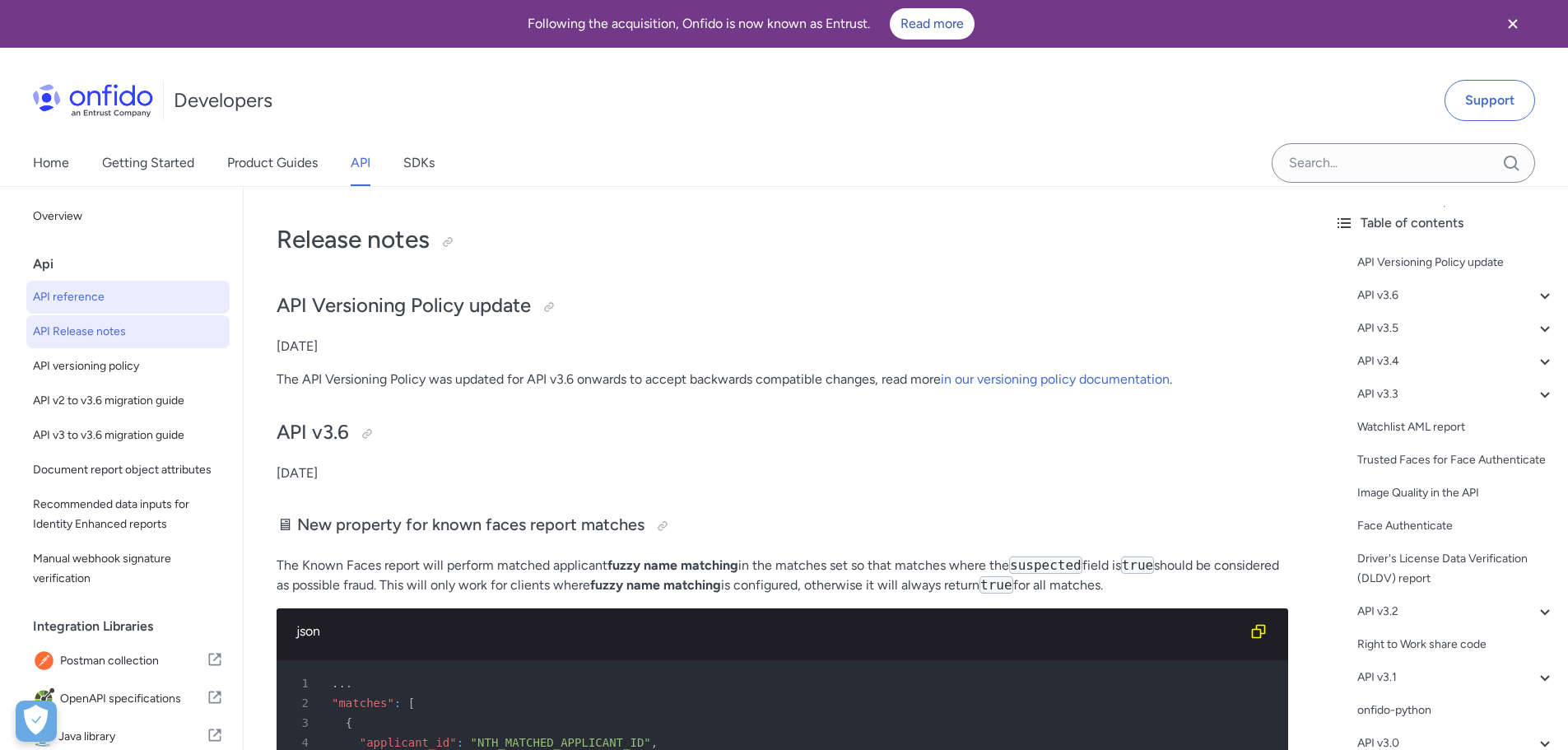
select select "http"
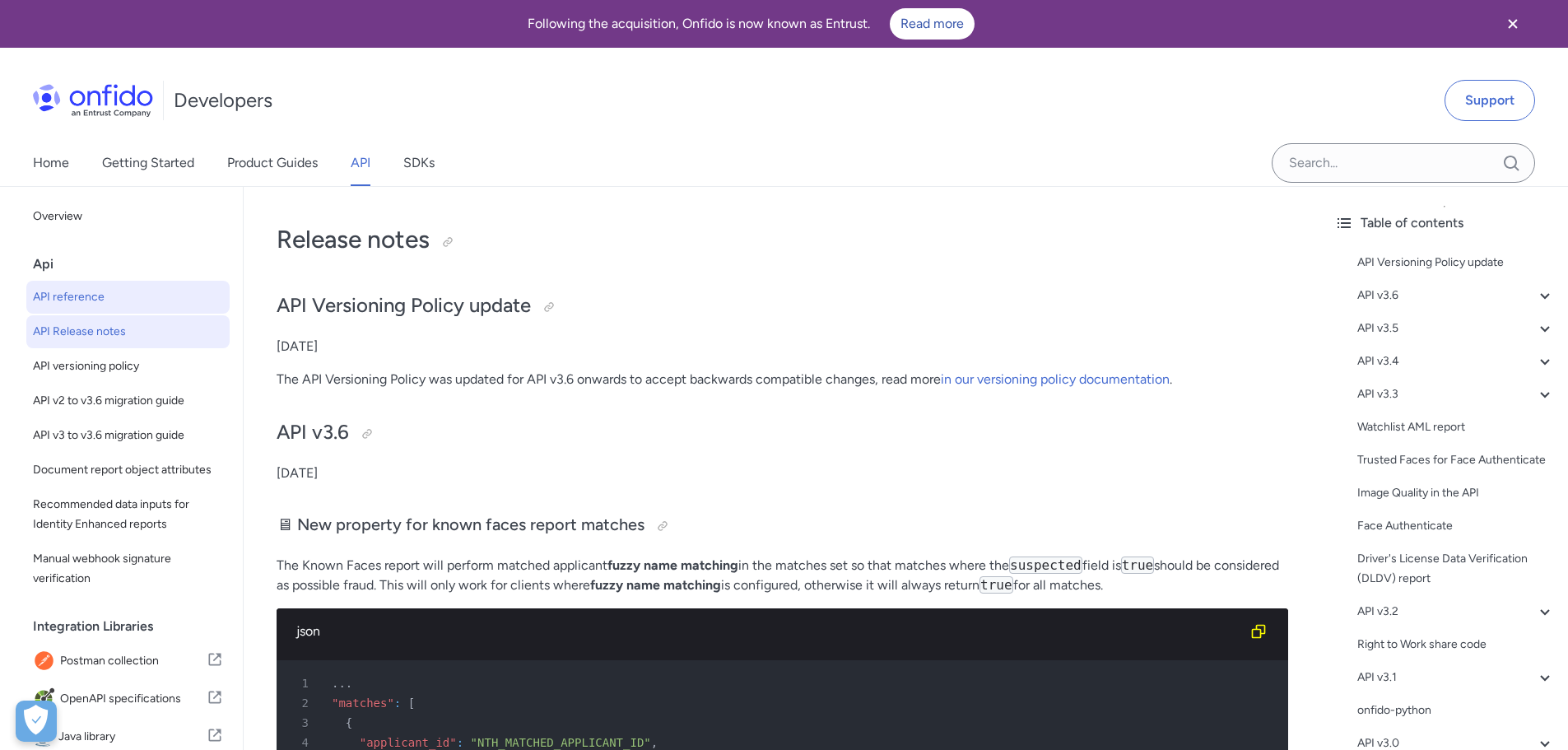
select select "http"
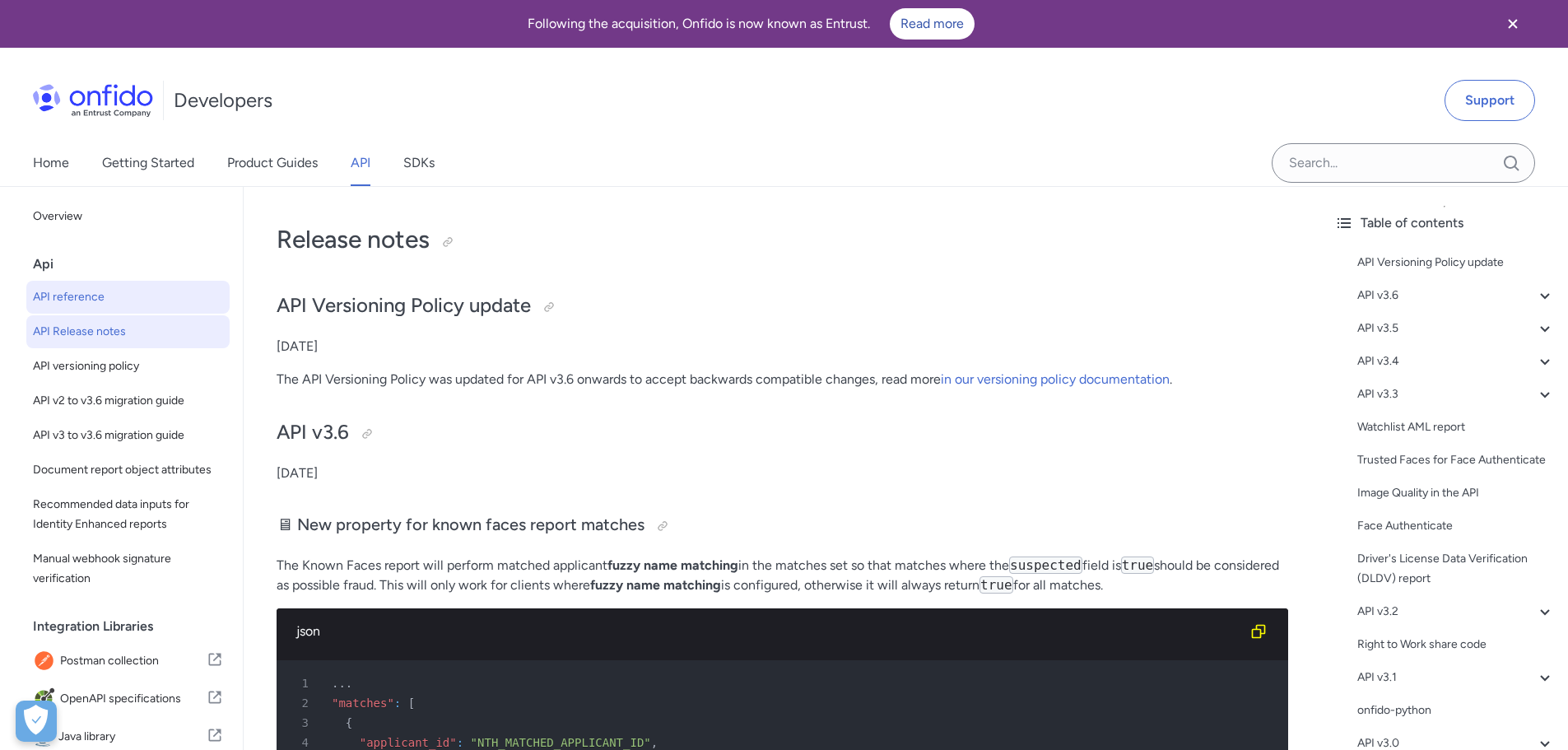
select select "http"
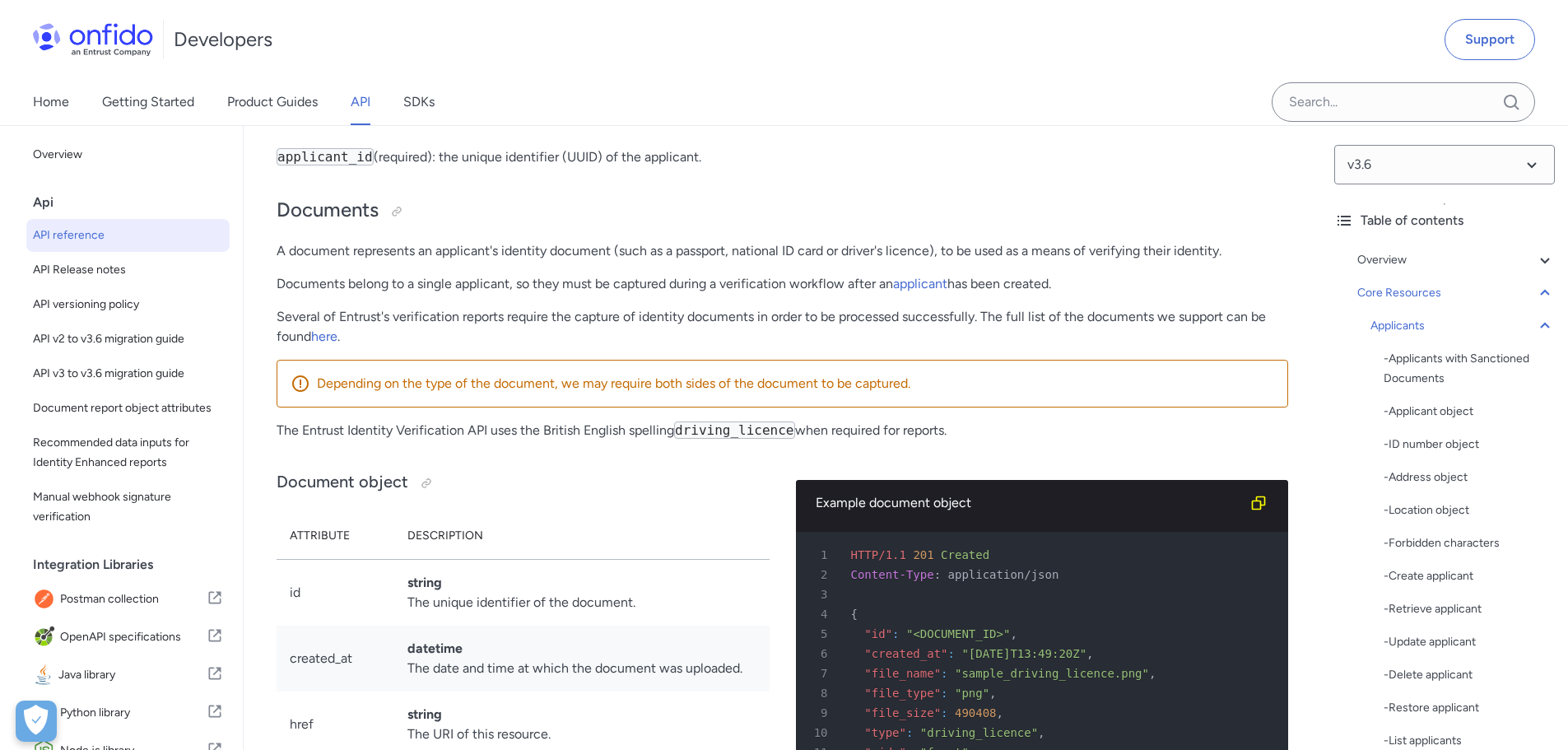
scroll to position [25596, 0]
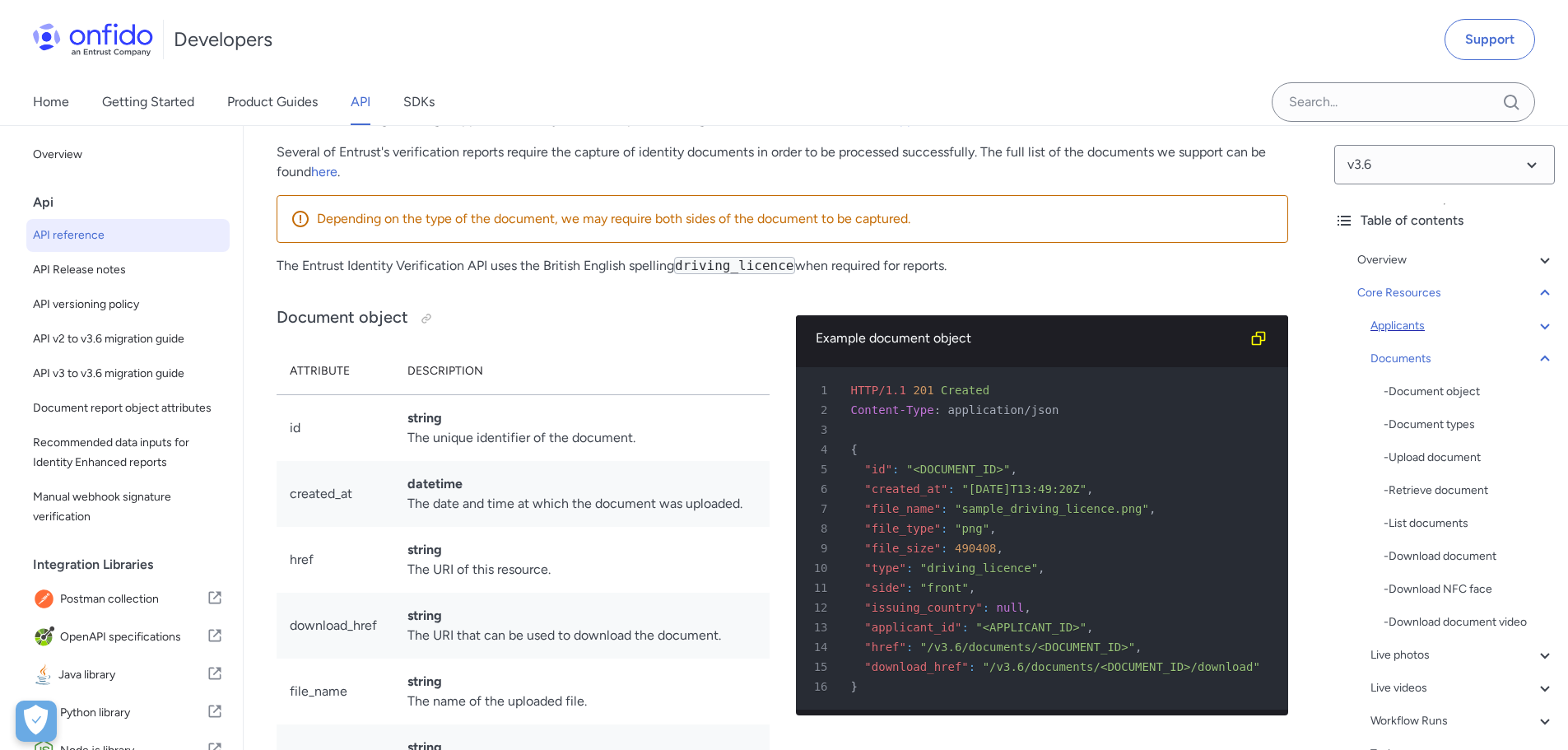
click at [1408, 318] on div "Applicants" at bounding box center [1463, 325] width 184 height 20
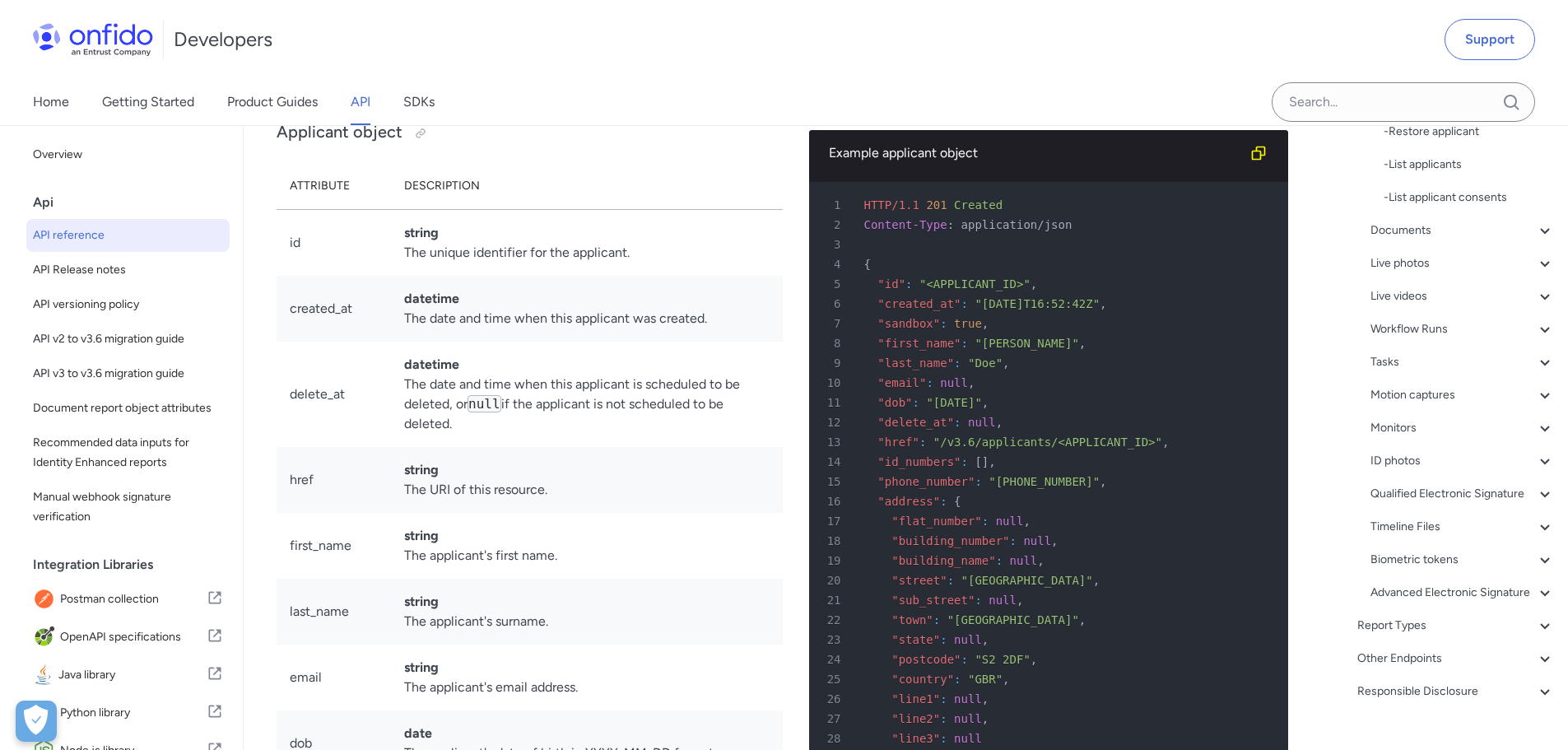
scroll to position [16782, 0]
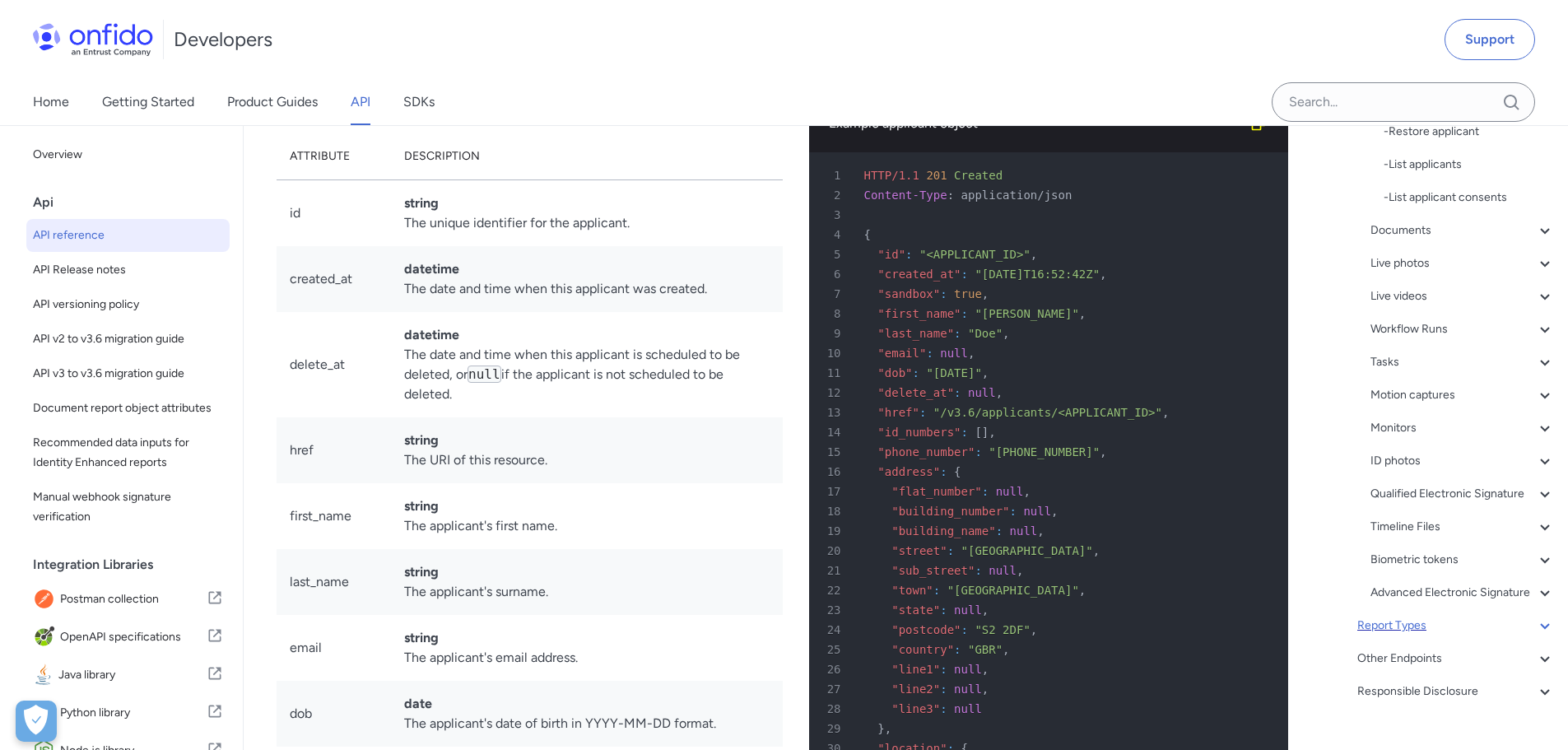
click at [1406, 636] on div "Report Types" at bounding box center [1456, 625] width 197 height 20
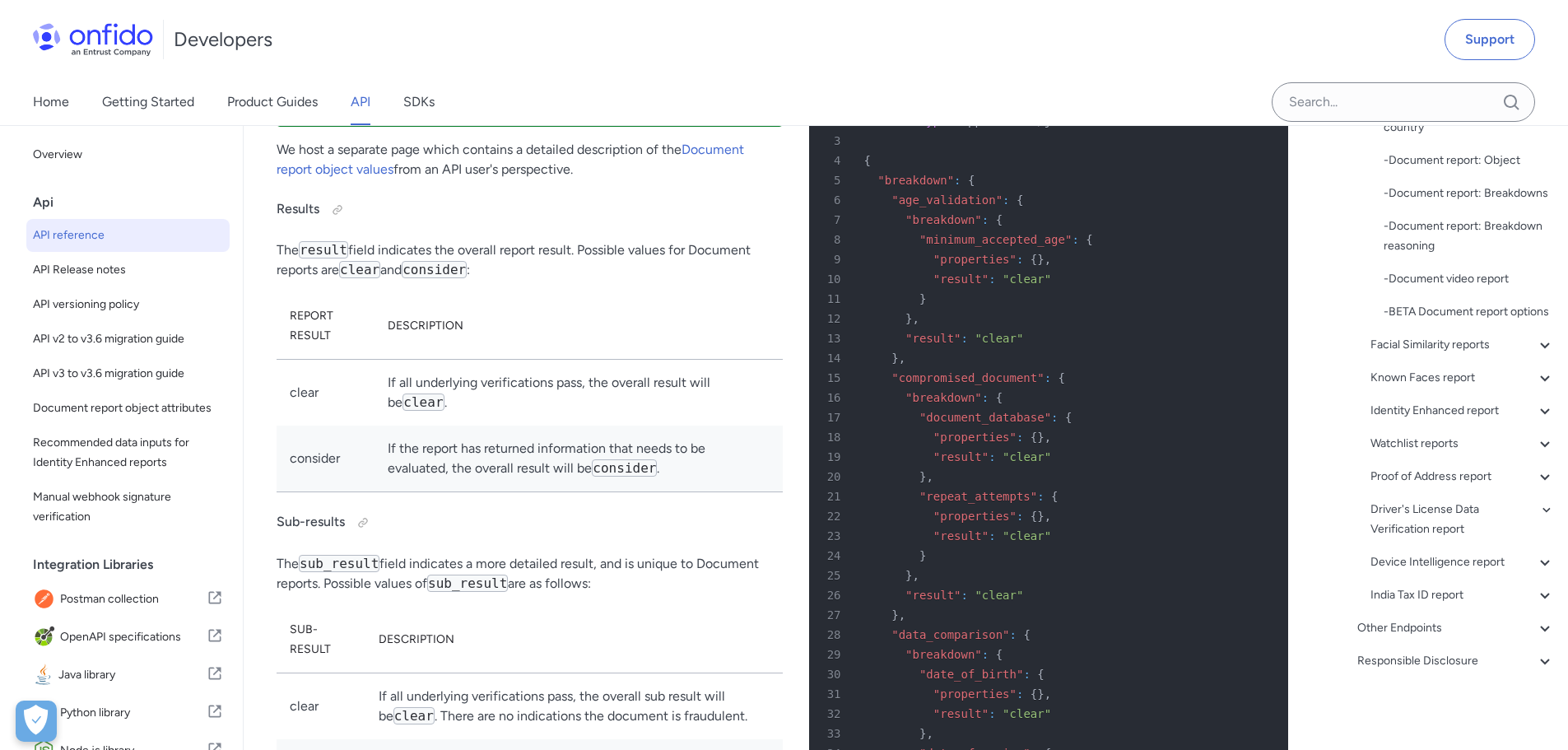
scroll to position [330, 0]
click at [1536, 638] on icon at bounding box center [1545, 627] width 20 height 20
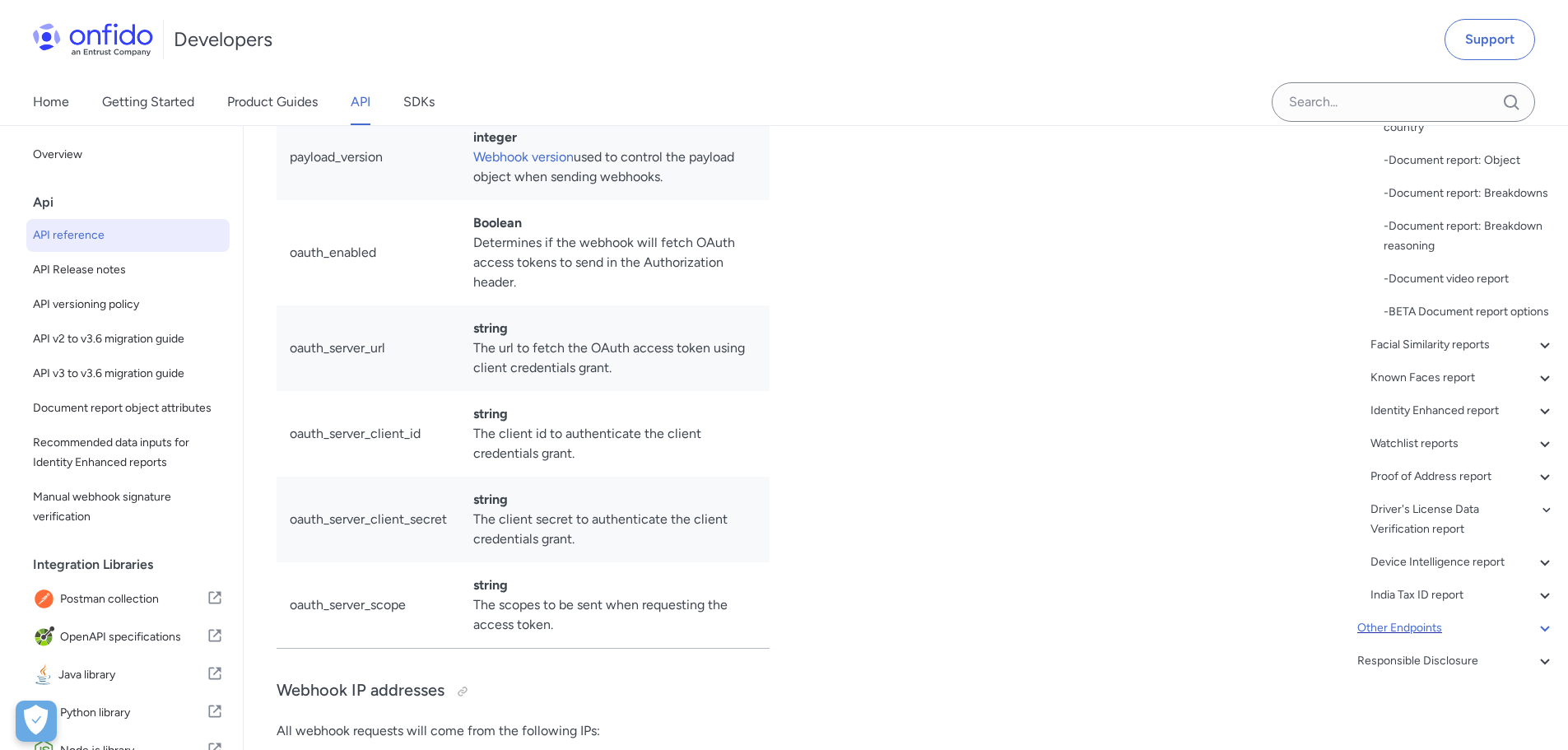
scroll to position [80, 0]
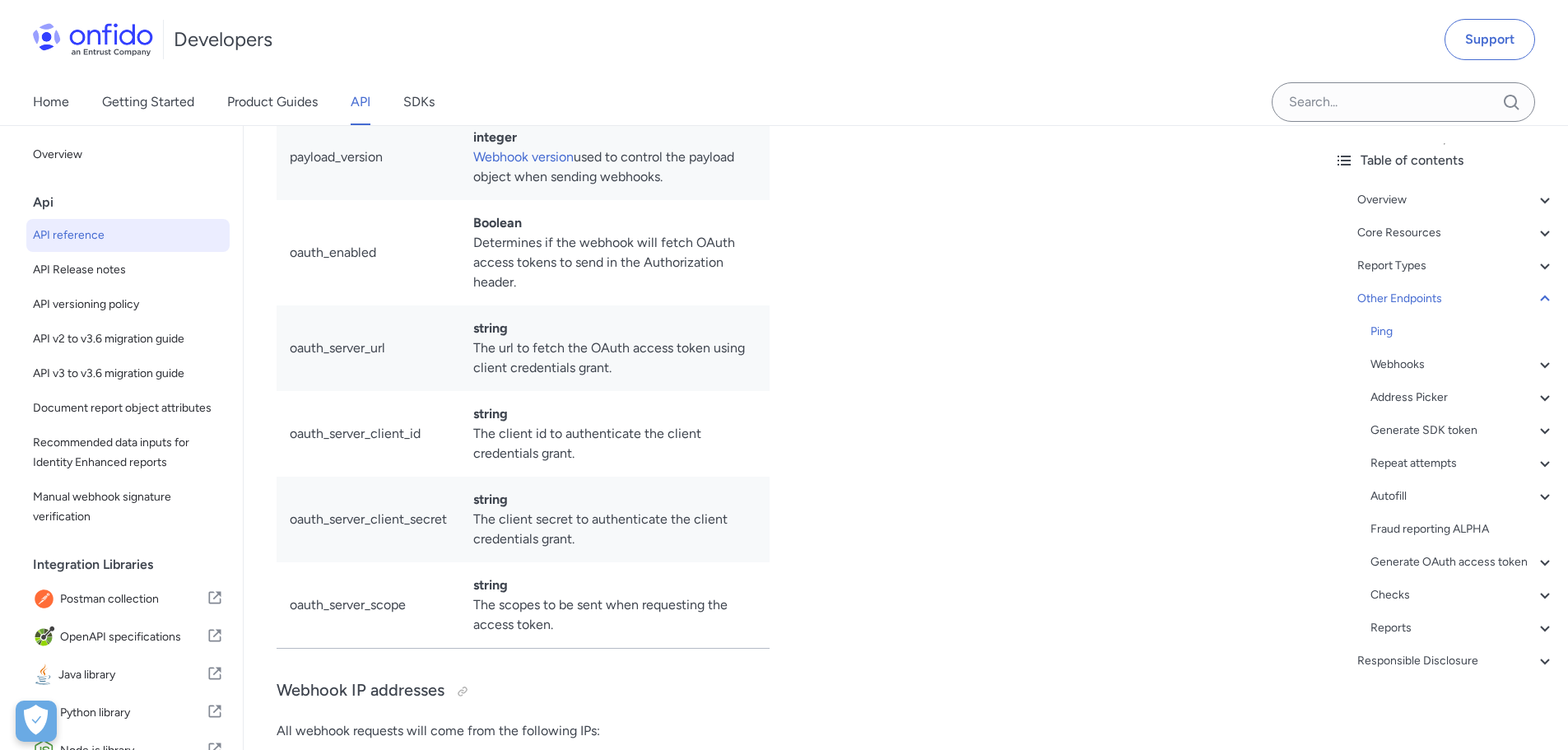
click at [1396, 355] on div "Webhooks" at bounding box center [1463, 364] width 184 height 20
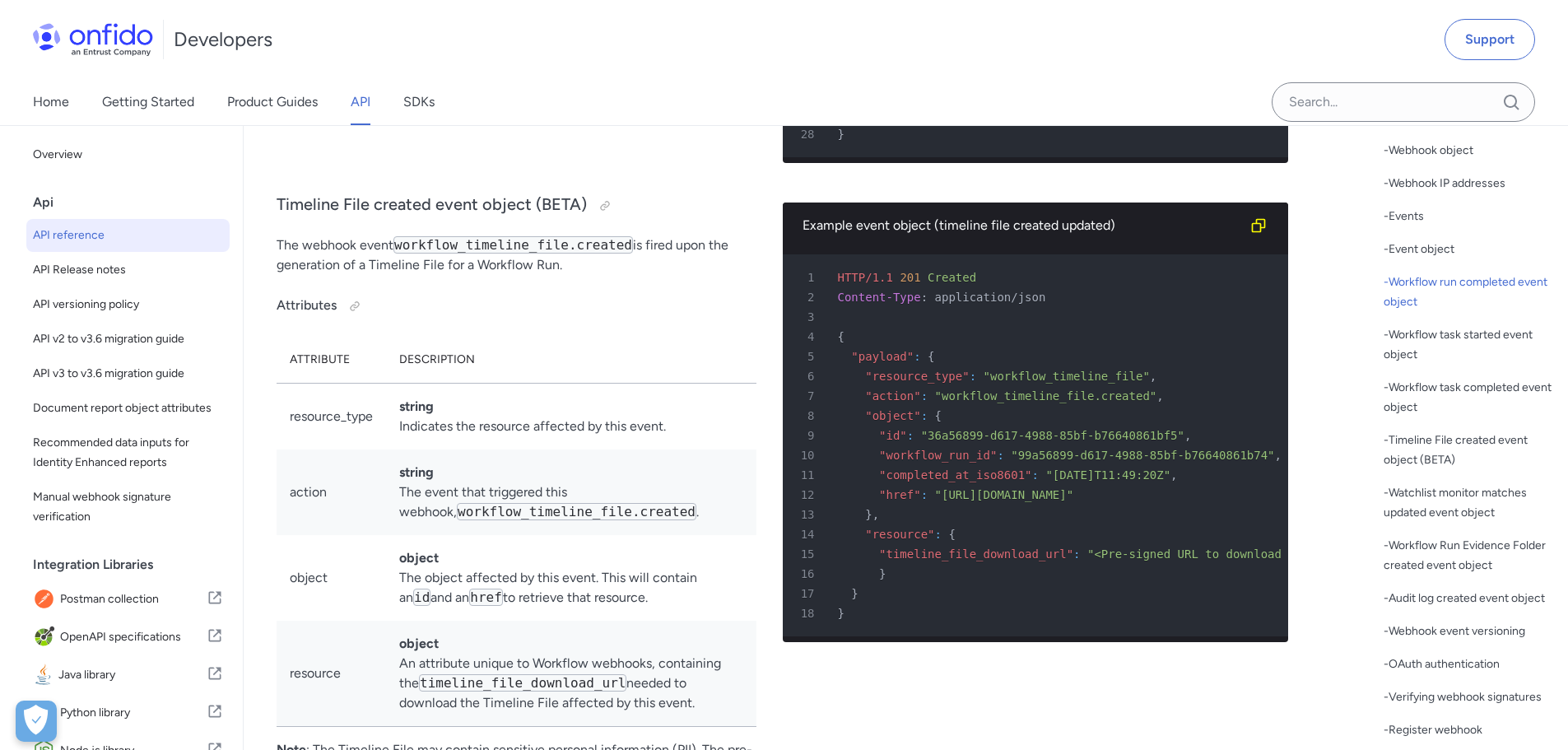
scroll to position [129679, 0]
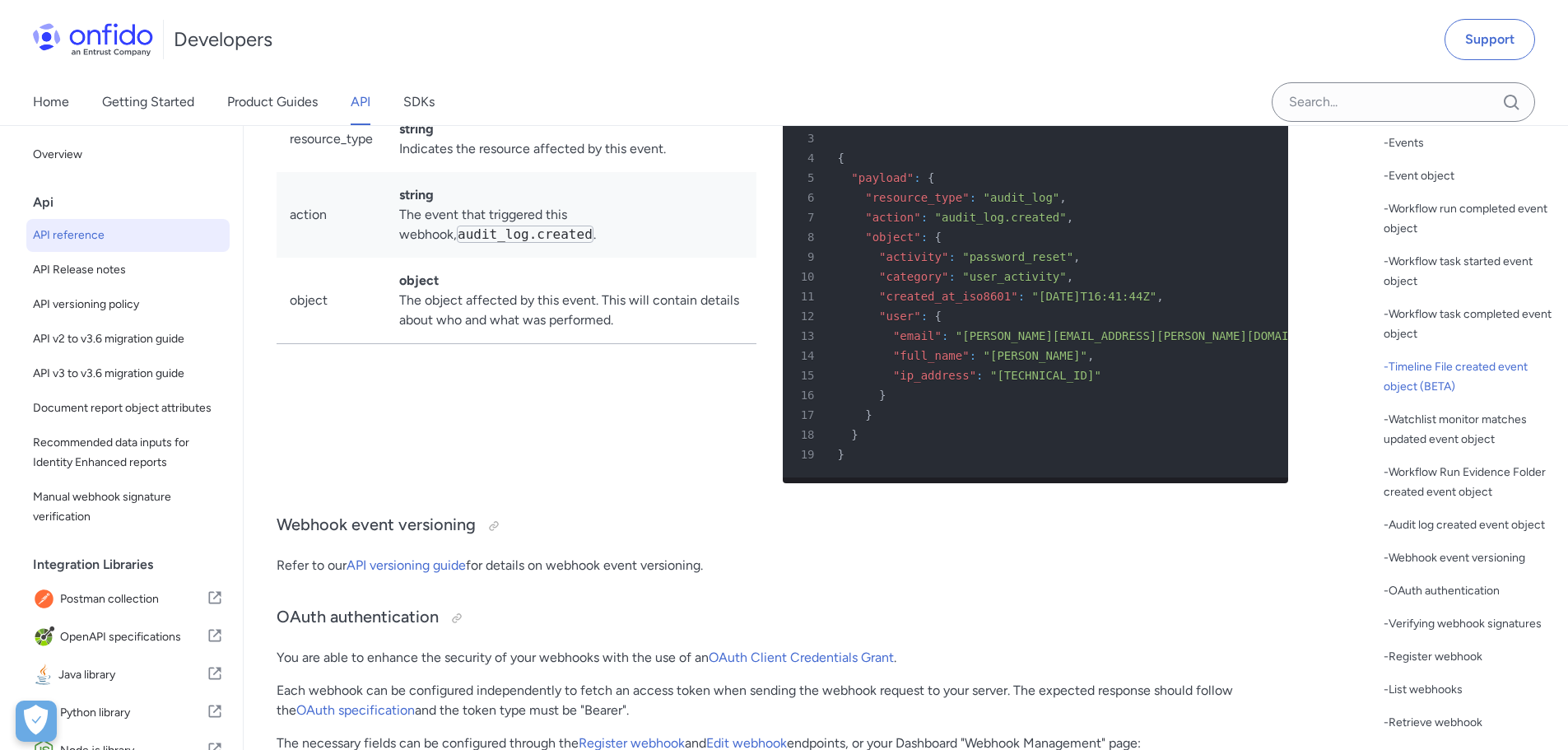
scroll to position [132395, 0]
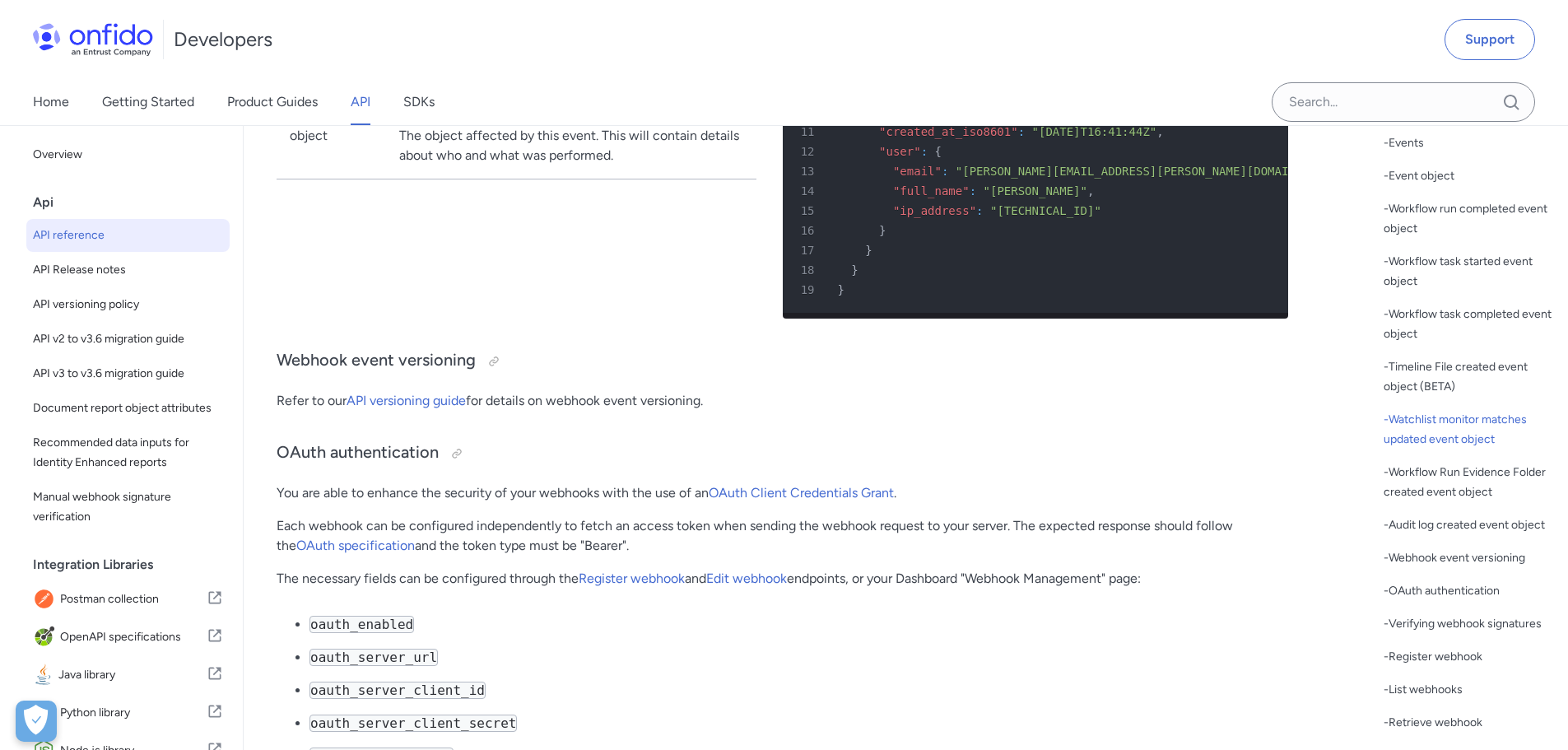
drag, startPoint x: 320, startPoint y: 187, endPoint x: 360, endPoint y: 191, distance: 40.2
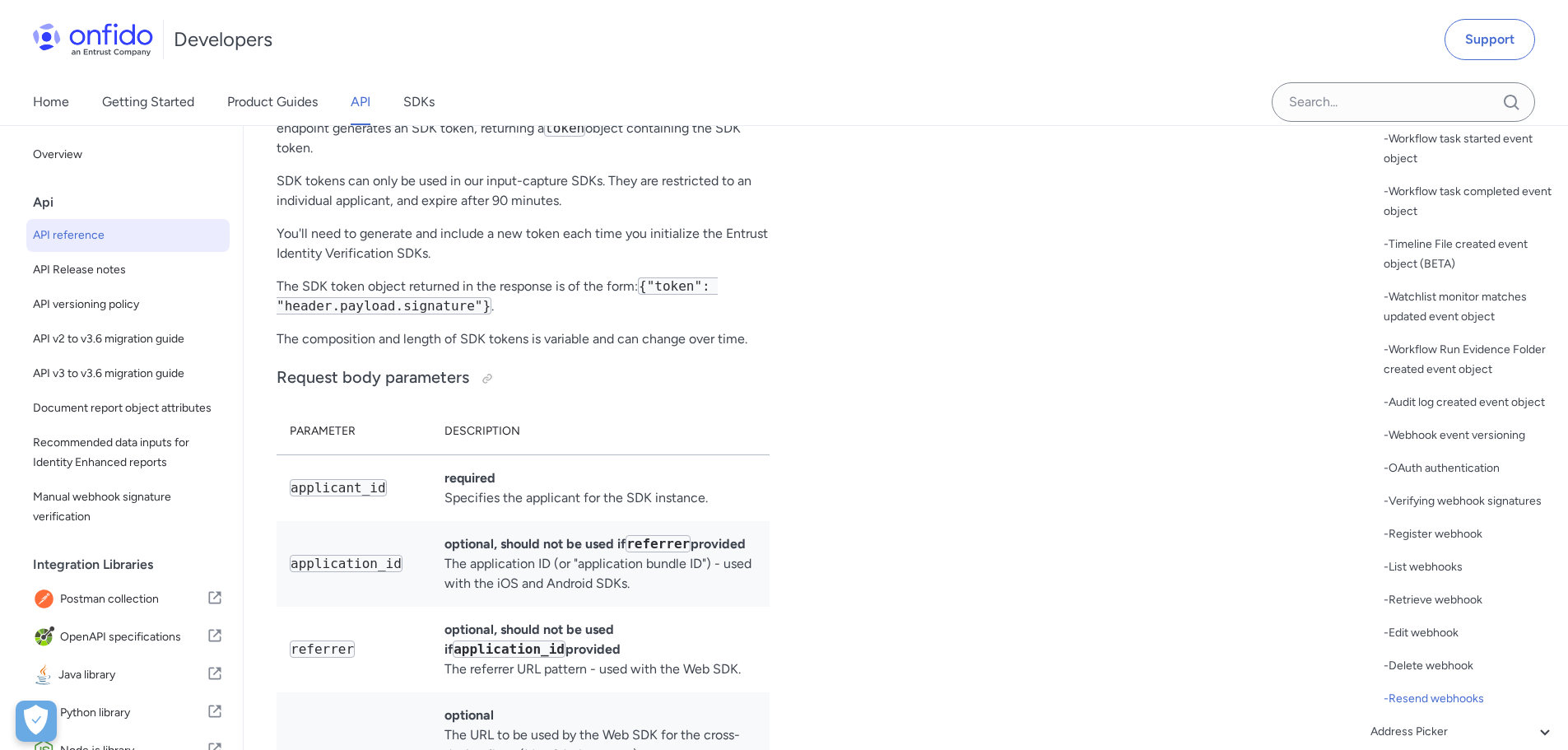
scroll to position [137909, 0]
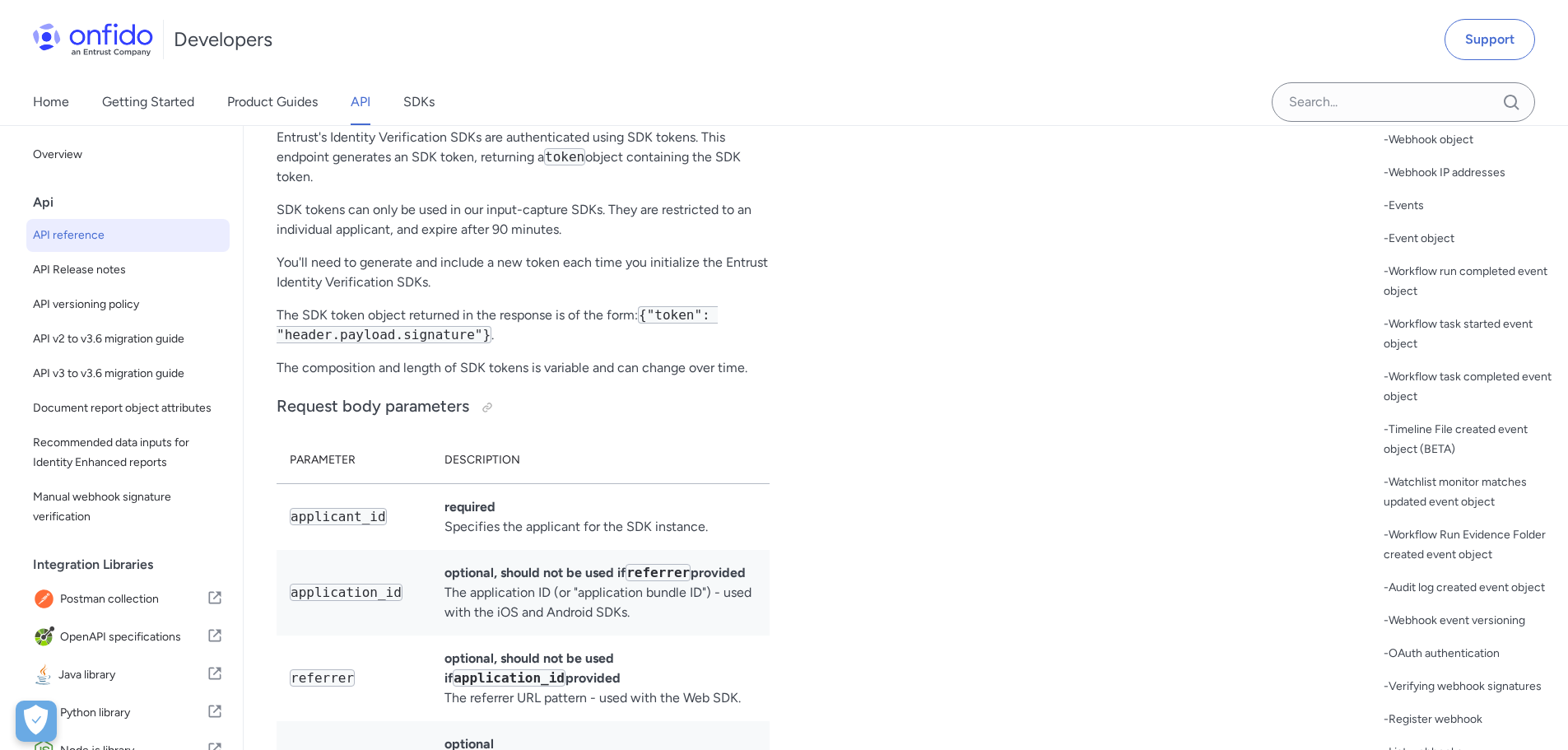
scroll to position [297, 0]
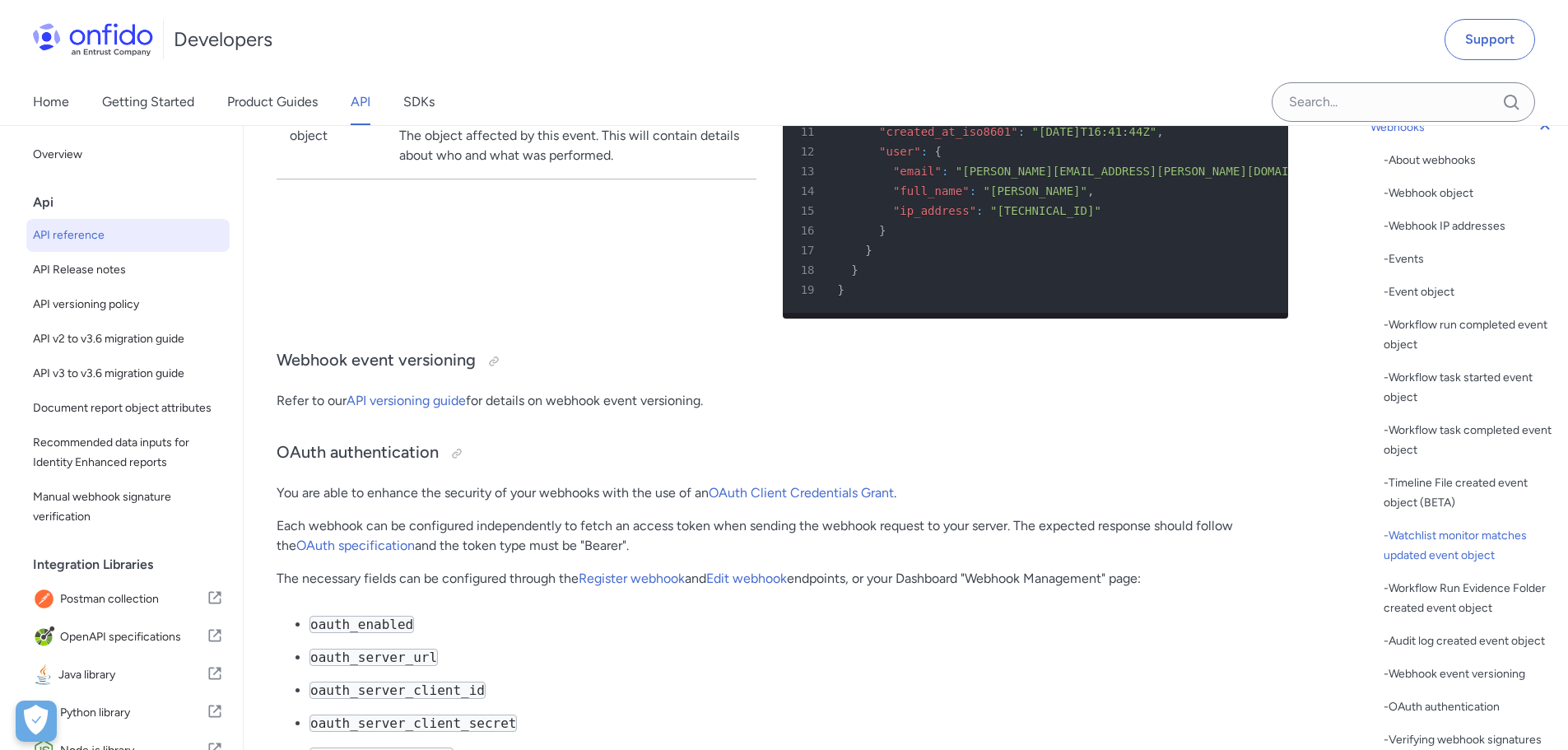
scroll to position [132251, 0]
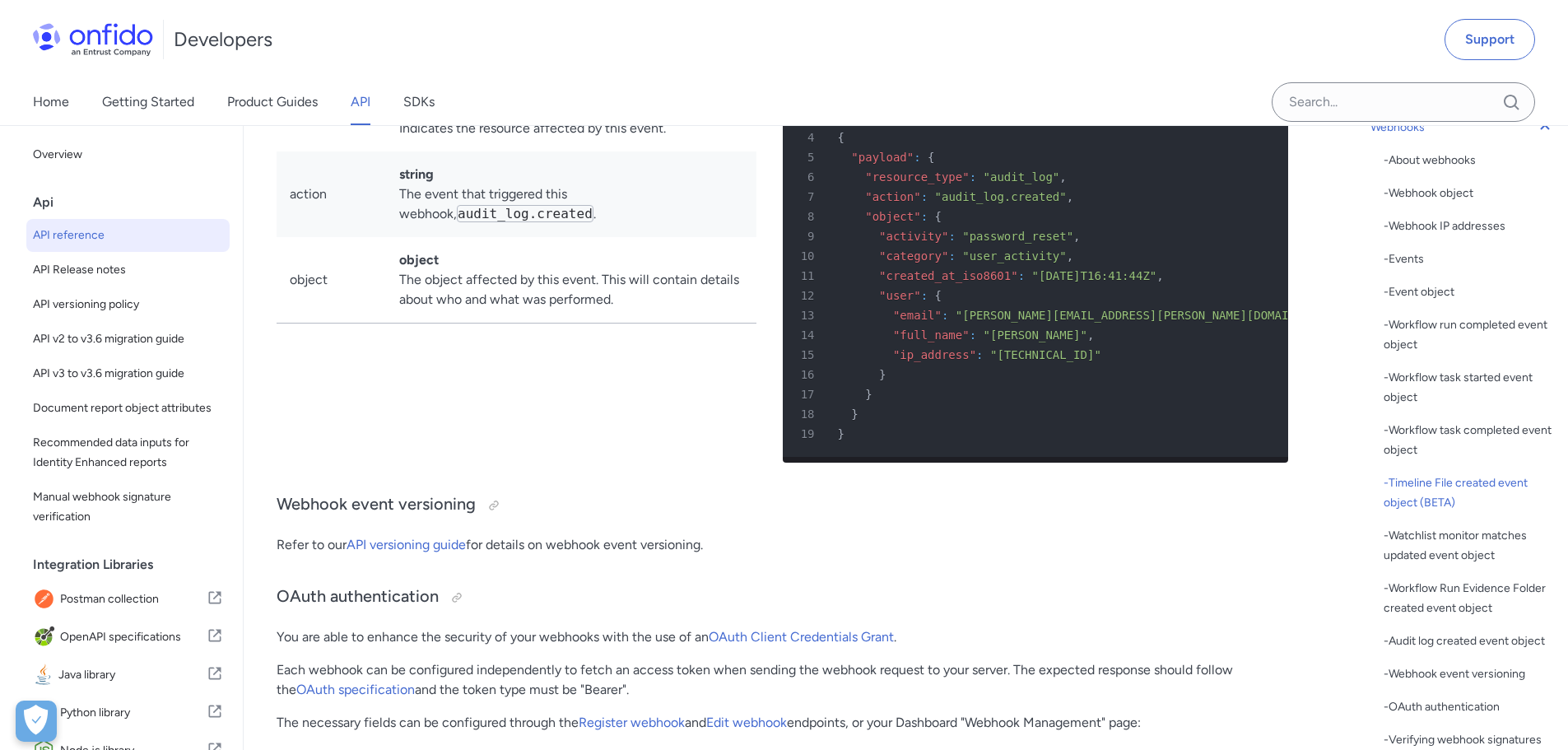
drag, startPoint x: 1011, startPoint y: 477, endPoint x: 1075, endPoint y: 478, distance: 64.0
drag, startPoint x: 355, startPoint y: 221, endPoint x: 555, endPoint y: 245, distance: 201.4
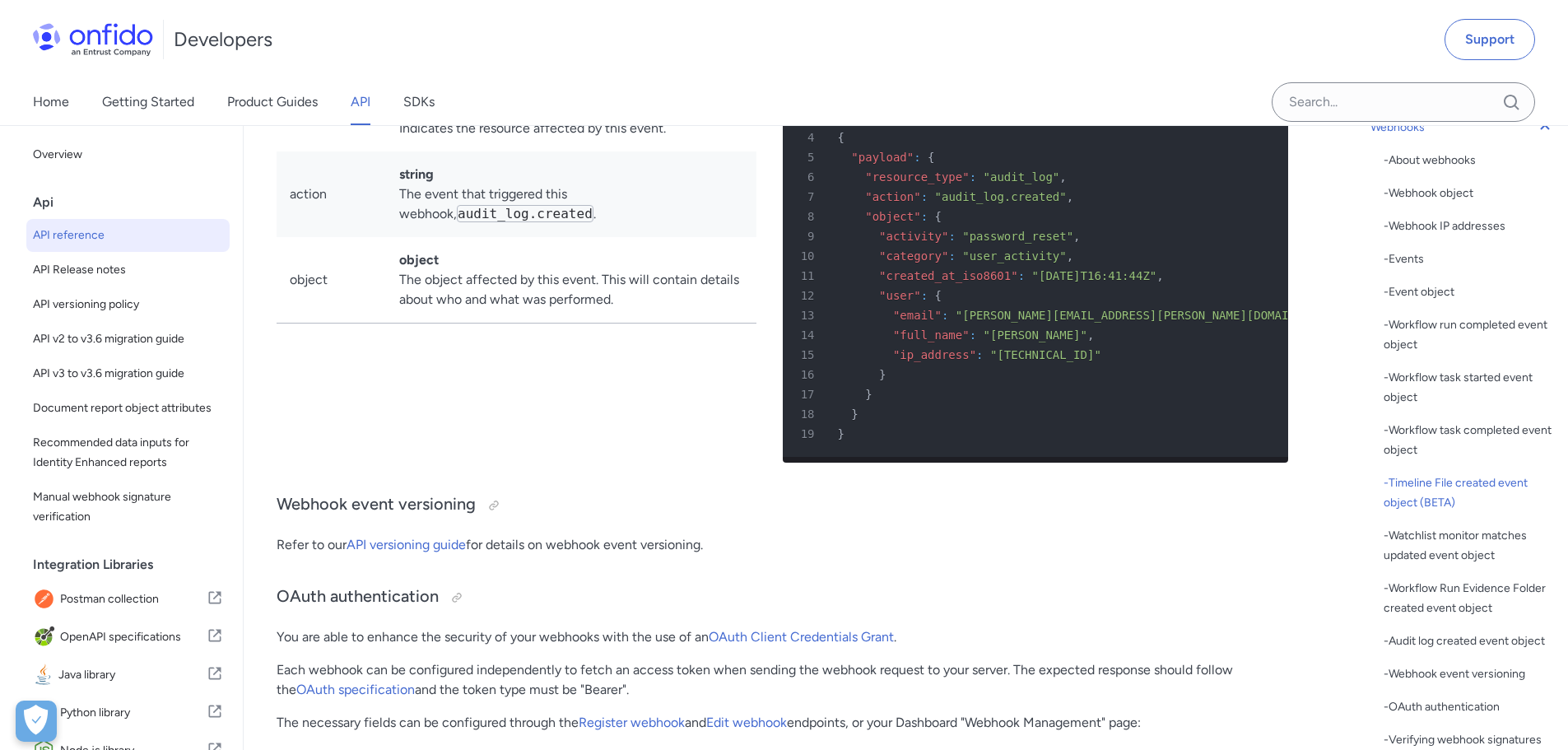
drag, startPoint x: 686, startPoint y: 230, endPoint x: 483, endPoint y: 200, distance: 205.2
drag, startPoint x: 462, startPoint y: 200, endPoint x: 718, endPoint y: 235, distance: 258.4
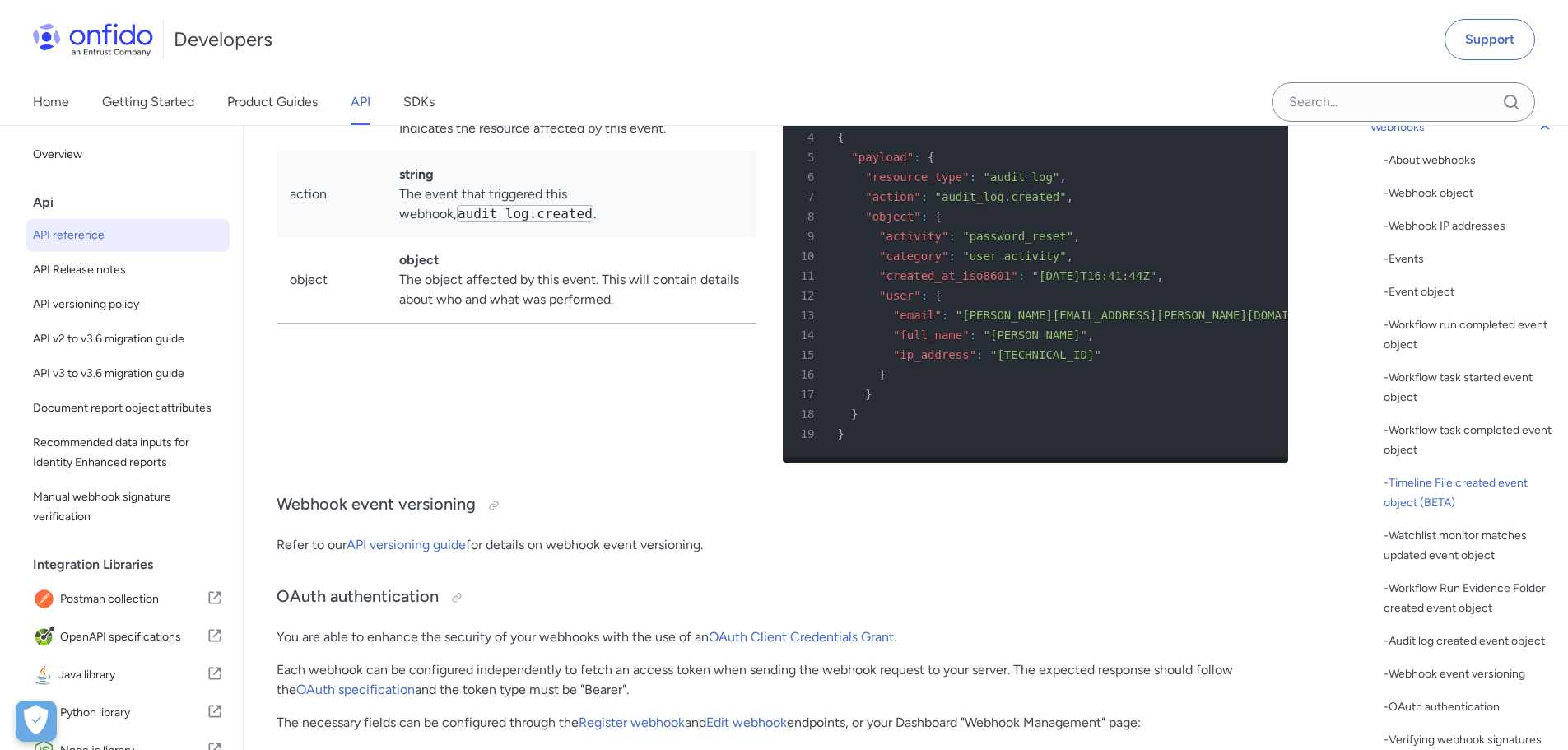
drag, startPoint x: 757, startPoint y: 237, endPoint x: 545, endPoint y: 211, distance: 213.6
